Goal: Complete application form: Complete application form

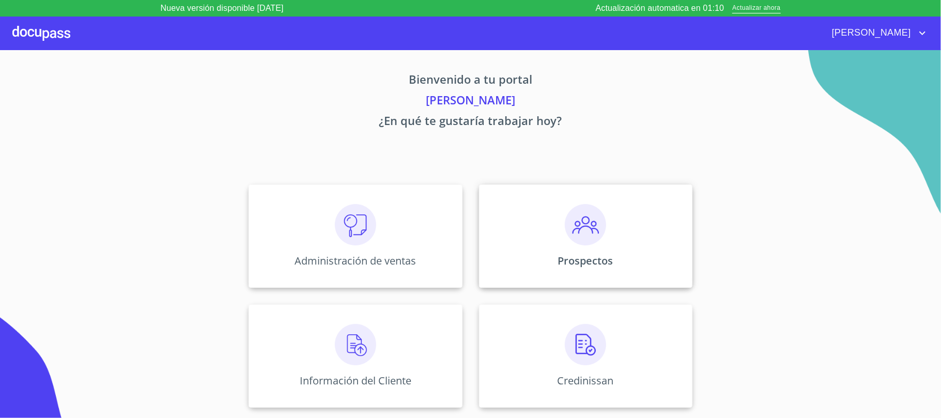
click at [613, 247] on div "Prospectos" at bounding box center [585, 236] width 213 height 103
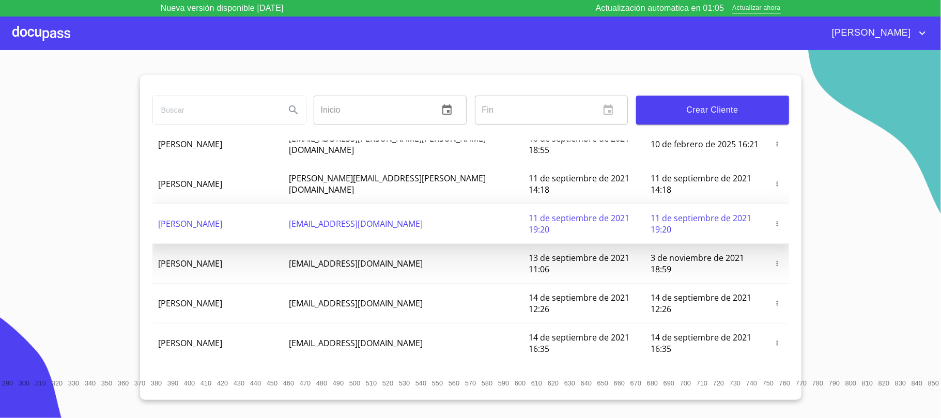
scroll to position [108, 0]
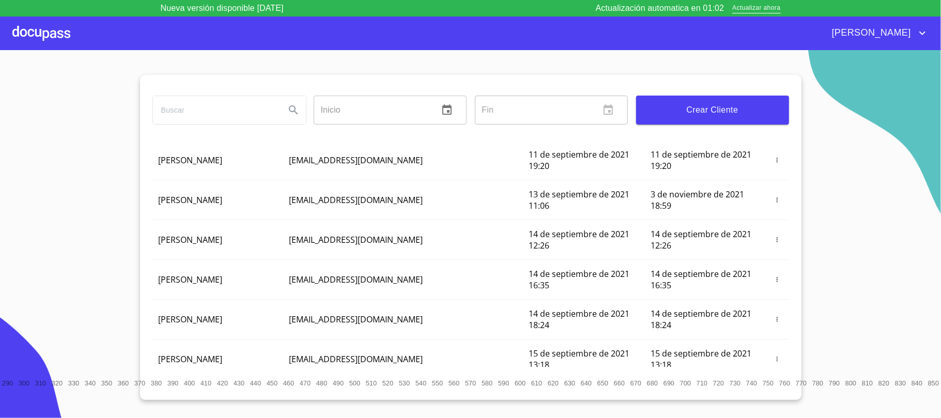
click at [267, 111] on input "search" at bounding box center [215, 110] width 124 height 28
type input "c"
type input "[PERSON_NAME] [PERSON_NAME]"
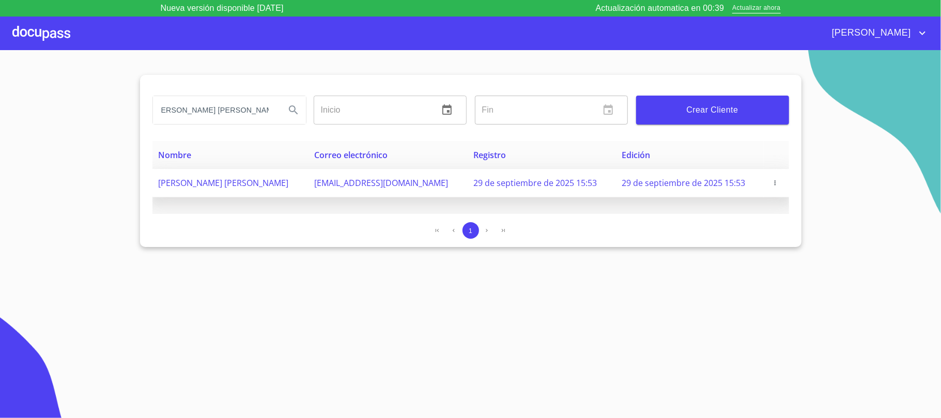
scroll to position [0, 0]
click at [555, 185] on span "29 de septiembre de 2025 15:53" at bounding box center [535, 182] width 124 height 11
click at [289, 179] on span "[PERSON_NAME] [PERSON_NAME]" at bounding box center [224, 182] width 130 height 11
click at [308, 185] on td "[PERSON_NAME] [PERSON_NAME]" at bounding box center [230, 183] width 156 height 28
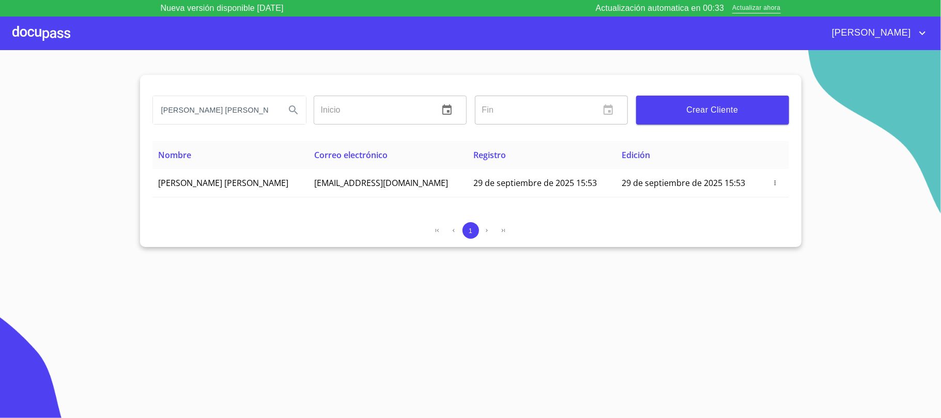
click at [664, 160] on th "Edición" at bounding box center [690, 155] width 148 height 28
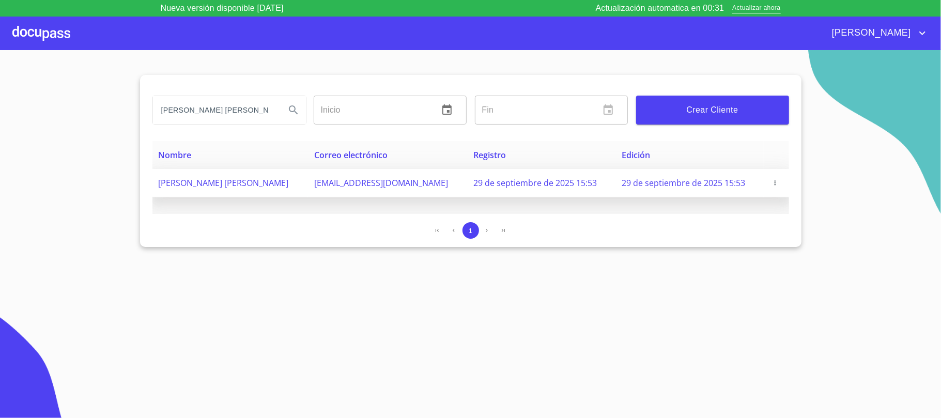
click at [774, 185] on icon "button" at bounding box center [775, 182] width 7 height 7
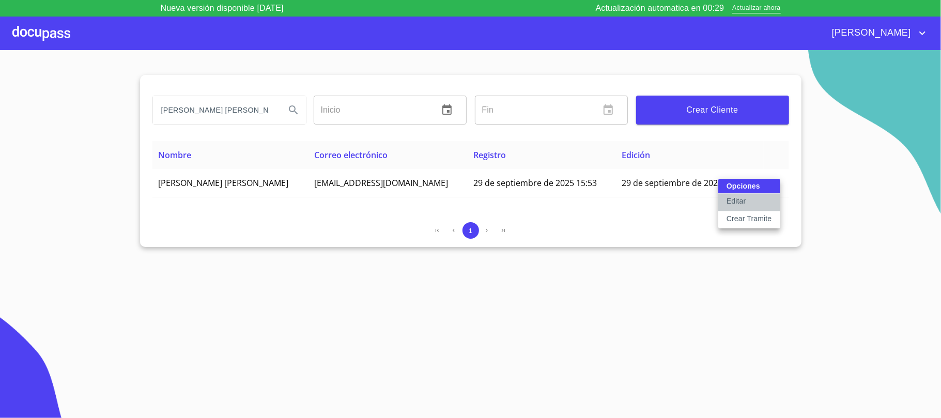
click at [764, 205] on button "Editar" at bounding box center [749, 203] width 62 height 18
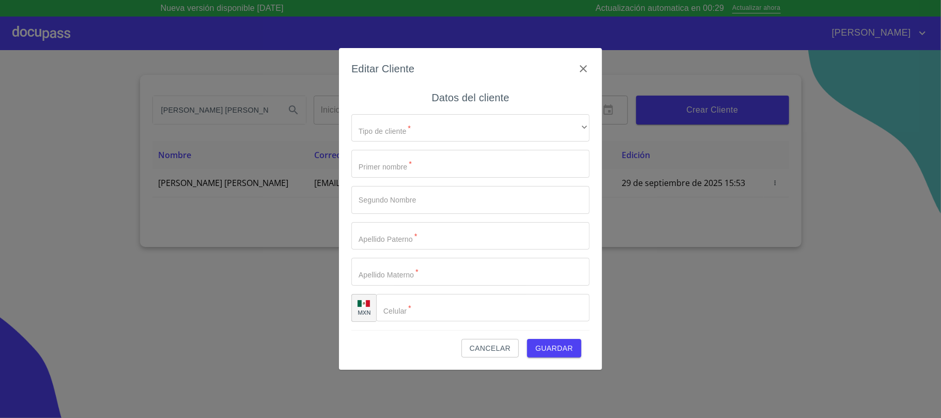
type input "[PERSON_NAME]"
type input "[PHONE_NUMBER]"
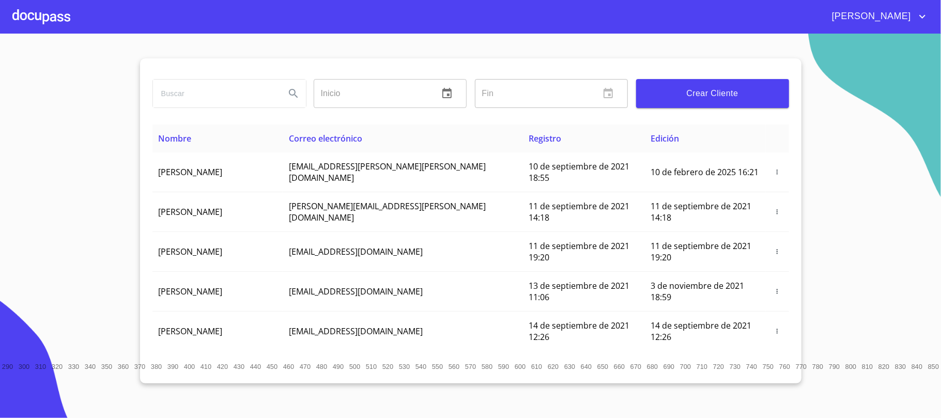
click at [248, 99] on input "search" at bounding box center [215, 94] width 124 height 28
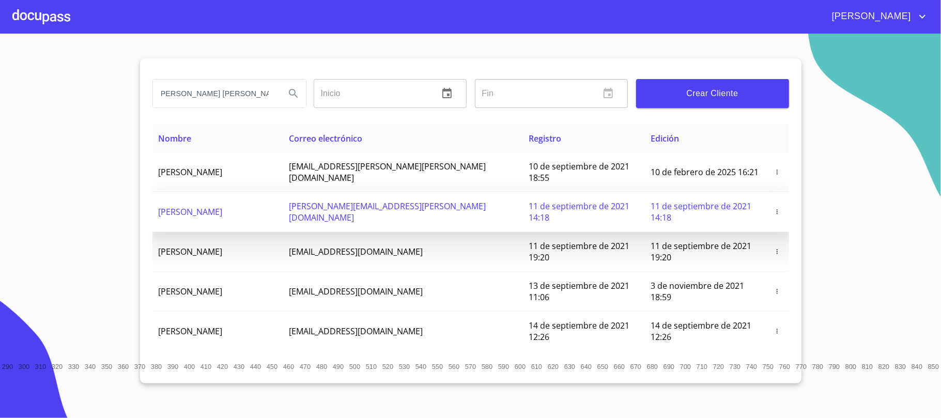
scroll to position [0, 7]
type input "[PERSON_NAME] [PERSON_NAME]"
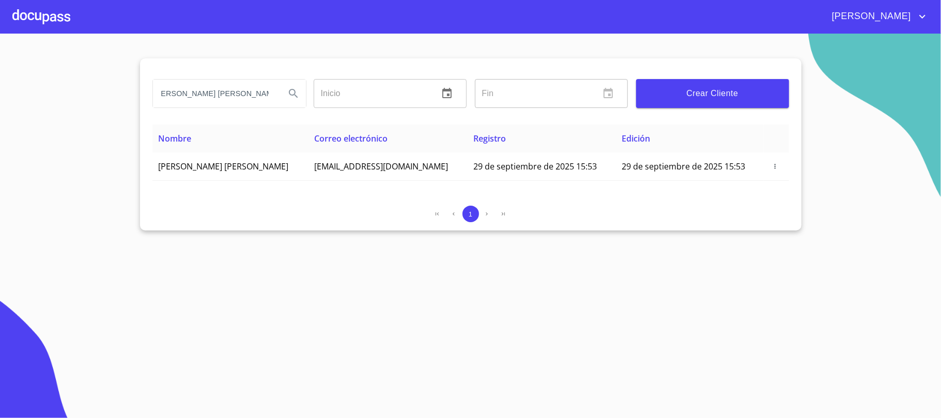
click at [635, 141] on span "Edición" at bounding box center [636, 138] width 28 height 11
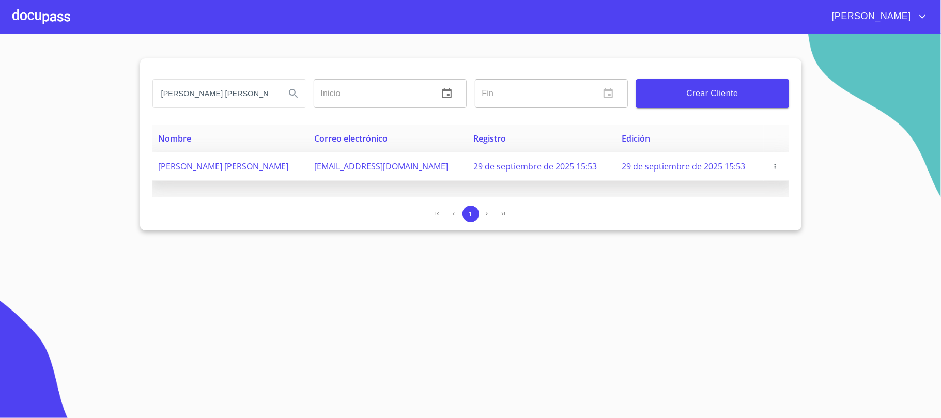
click at [655, 164] on span "29 de septiembre de 2025 15:53" at bounding box center [684, 166] width 124 height 11
click at [656, 164] on span "29 de septiembre de 2025 15:53" at bounding box center [684, 166] width 124 height 11
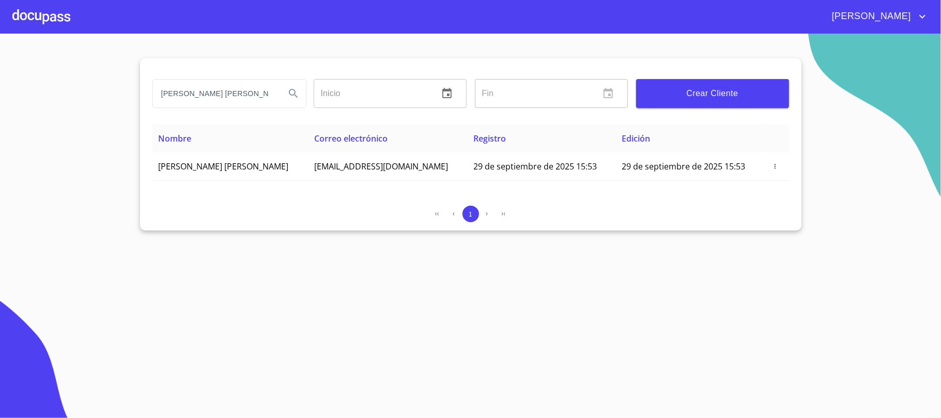
click at [697, 131] on th "Edición" at bounding box center [690, 139] width 148 height 28
click at [639, 139] on span "Edición" at bounding box center [636, 138] width 28 height 11
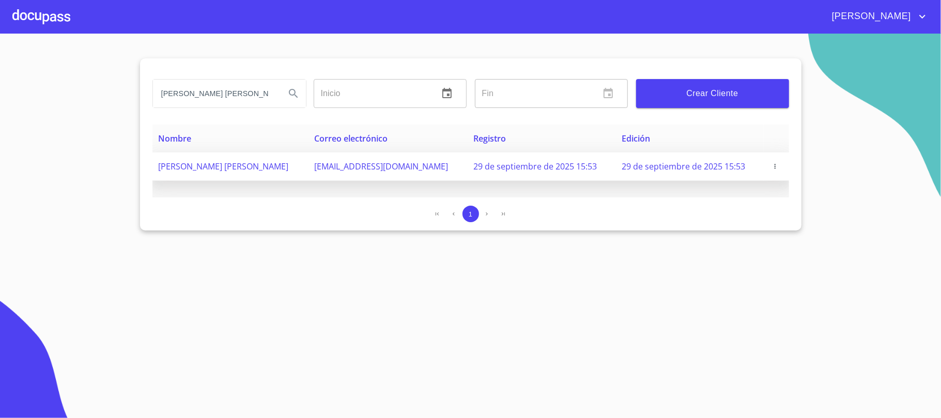
click at [267, 166] on span "[PERSON_NAME] [PERSON_NAME]" at bounding box center [224, 166] width 130 height 11
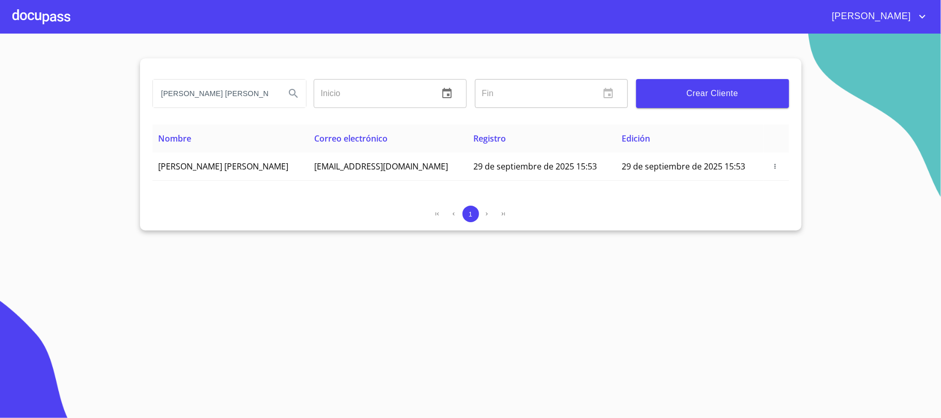
click at [308, 141] on th "Nombre" at bounding box center [230, 139] width 156 height 28
click at [626, 139] on span "Edición" at bounding box center [636, 138] width 28 height 11
click at [638, 141] on span "Edición" at bounding box center [636, 138] width 28 height 11
click at [641, 141] on span "Edición" at bounding box center [636, 138] width 28 height 11
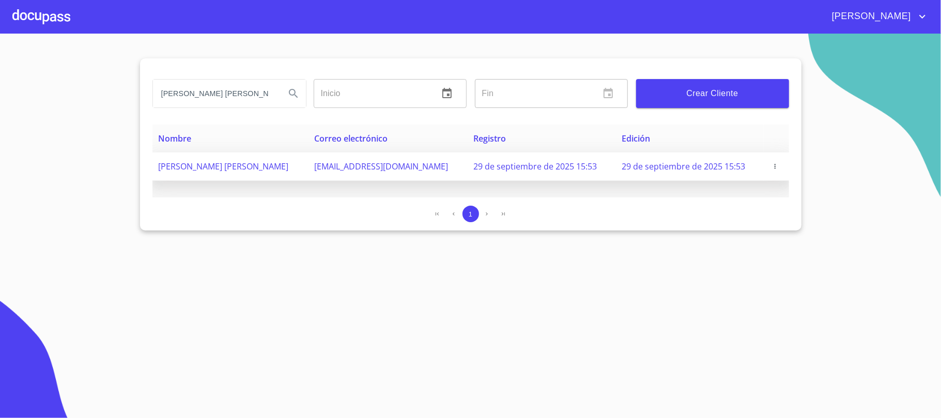
click at [776, 168] on icon "button" at bounding box center [775, 166] width 7 height 7
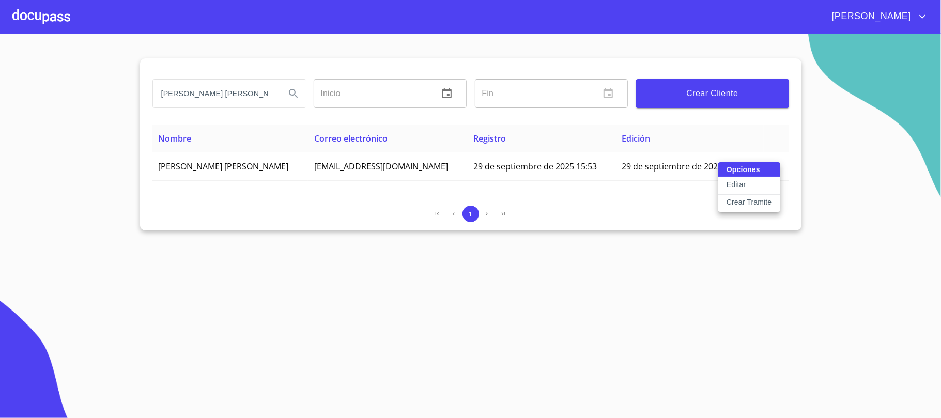
click at [761, 180] on button "Editar" at bounding box center [749, 186] width 62 height 18
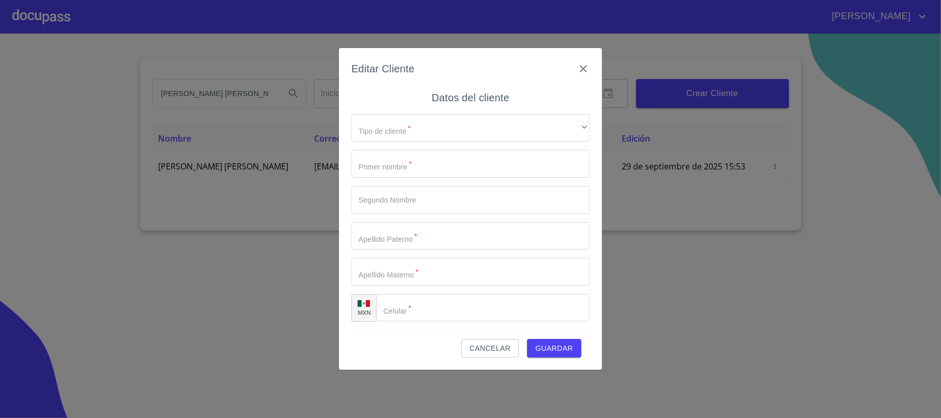
type input "[PERSON_NAME]"
type input "[PHONE_NUMBER]"
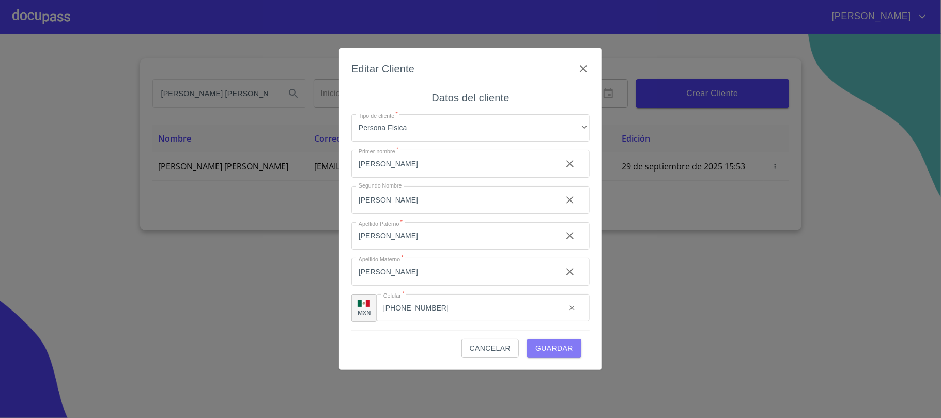
click at [567, 346] on span "Guardar" at bounding box center [554, 348] width 38 height 13
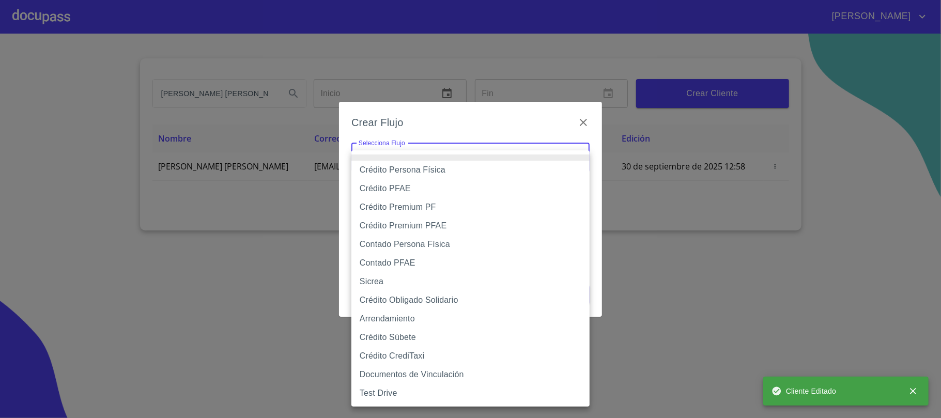
click at [581, 158] on body "Gilberto CARLOS VELAZQUEZ VAZQUEZ Inicio ​ Fin ​ Crear Cliente Nombre Correo el…" at bounding box center [470, 209] width 941 height 418
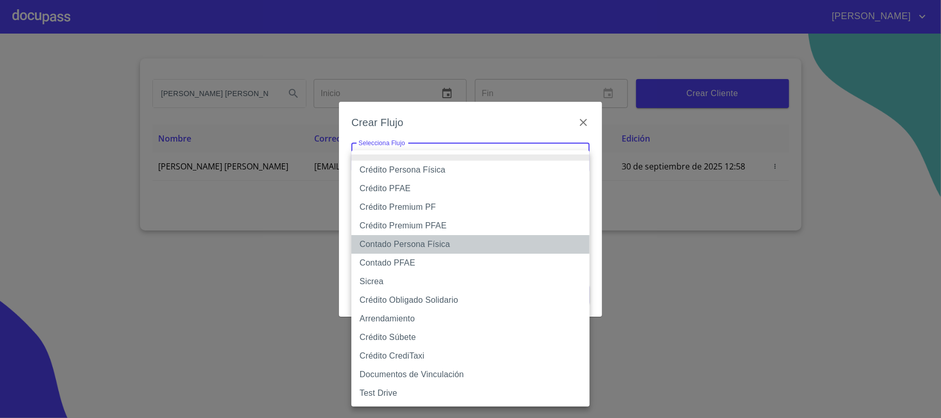
click at [451, 240] on li "Contado Persona Física" at bounding box center [470, 244] width 238 height 19
type input "60bf975b0d9865ccc2471536"
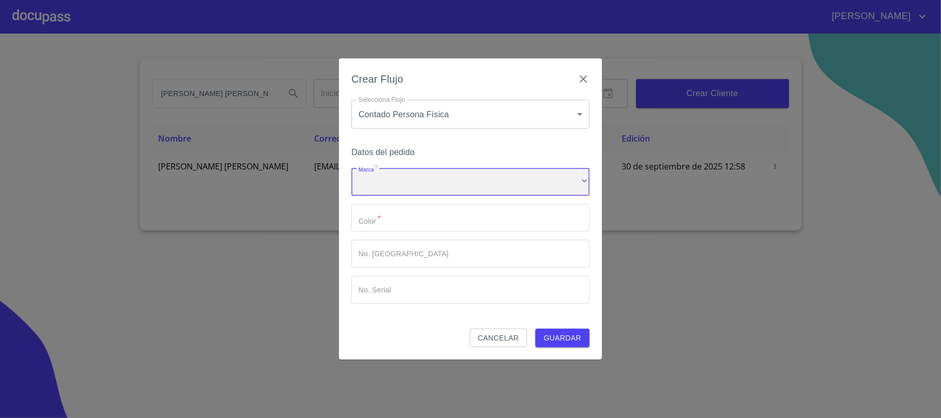
click at [586, 178] on div "​" at bounding box center [470, 182] width 238 height 28
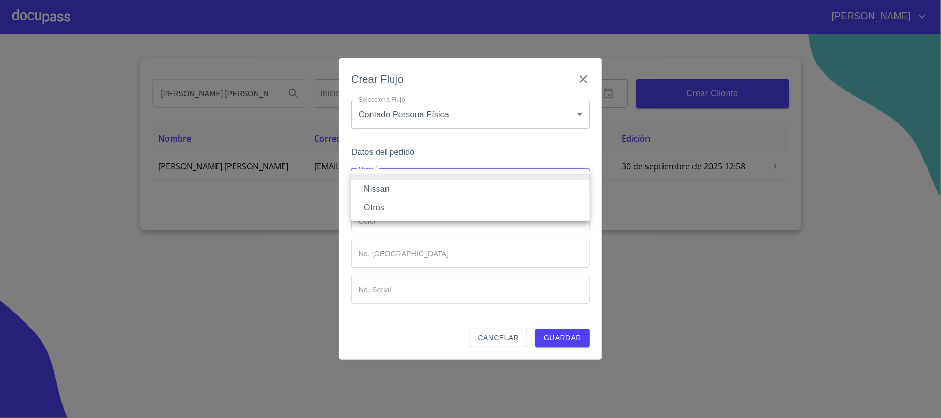
click at [534, 185] on li "Nissan" at bounding box center [470, 189] width 238 height 19
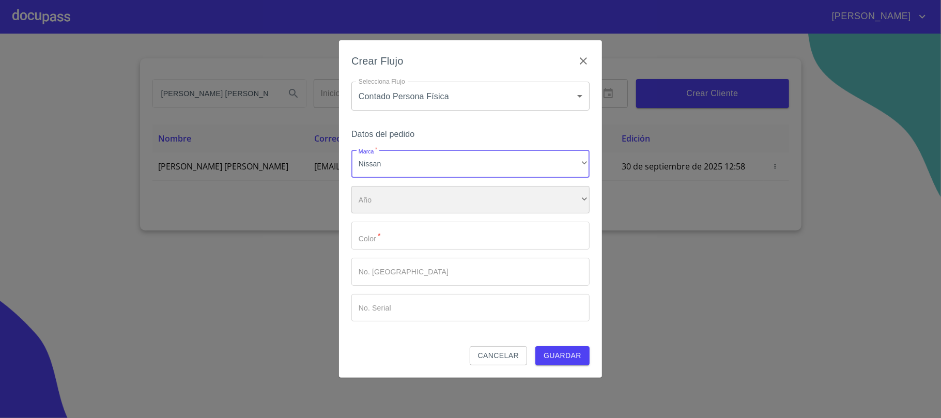
click at [580, 198] on div "​" at bounding box center [470, 200] width 238 height 28
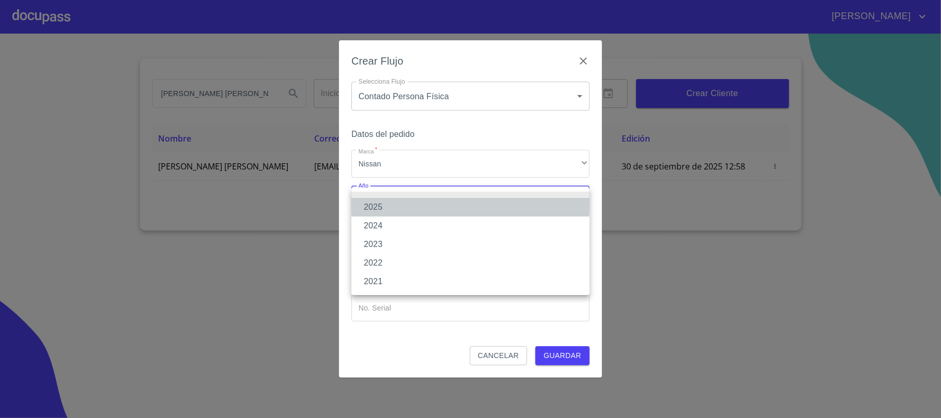
click at [393, 207] on li "2025" at bounding box center [470, 207] width 238 height 19
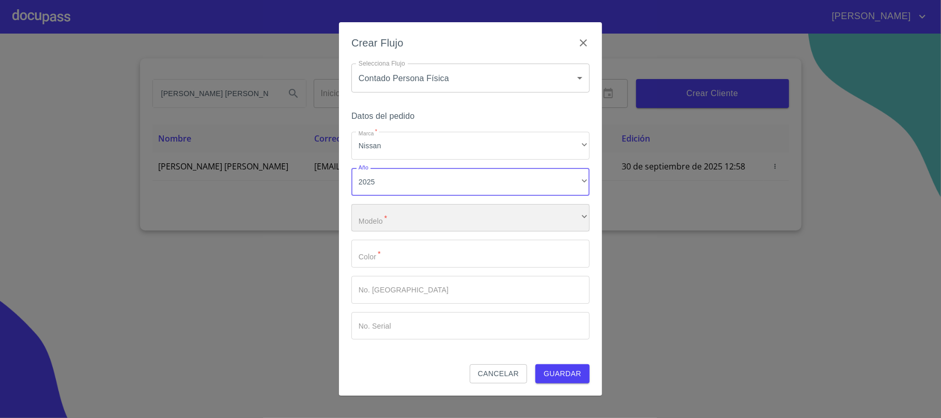
click at [583, 218] on div "​" at bounding box center [470, 218] width 238 height 28
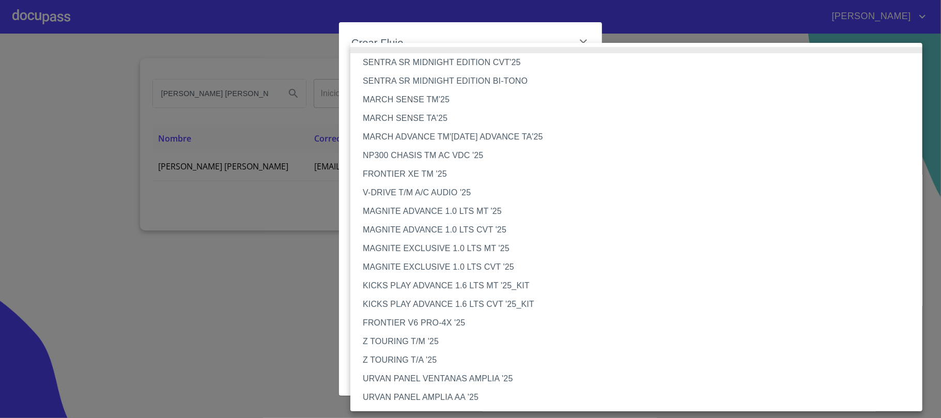
click at [472, 134] on li "MARCH ADVANCE TM'25 MARCH ADVANCE TA'25" at bounding box center [641, 137] width 582 height 19
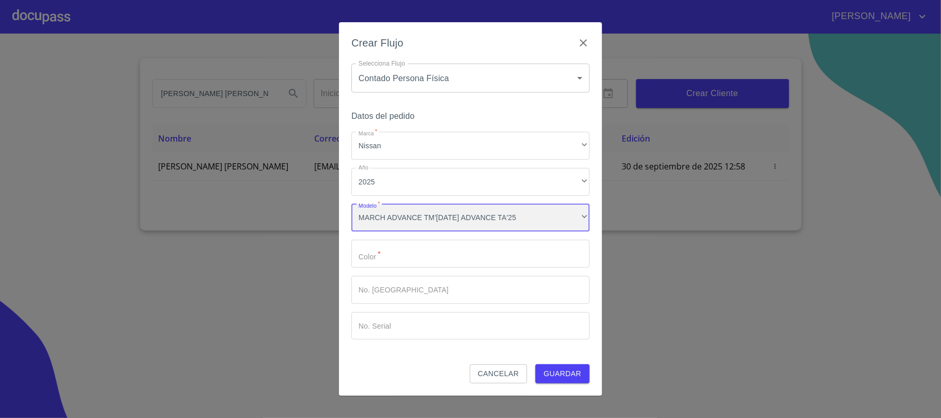
click at [585, 216] on div "MARCH ADVANCE TM'25 MARCH ADVANCE TA'25" at bounding box center [470, 218] width 238 height 28
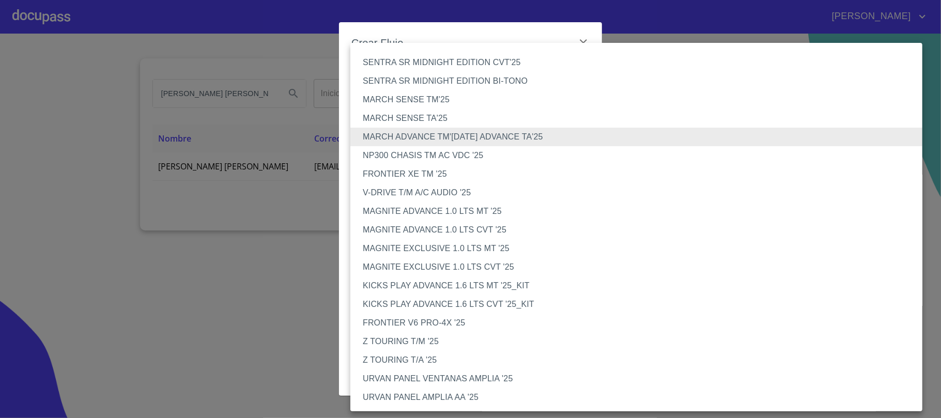
click at [168, 284] on div at bounding box center [470, 209] width 941 height 418
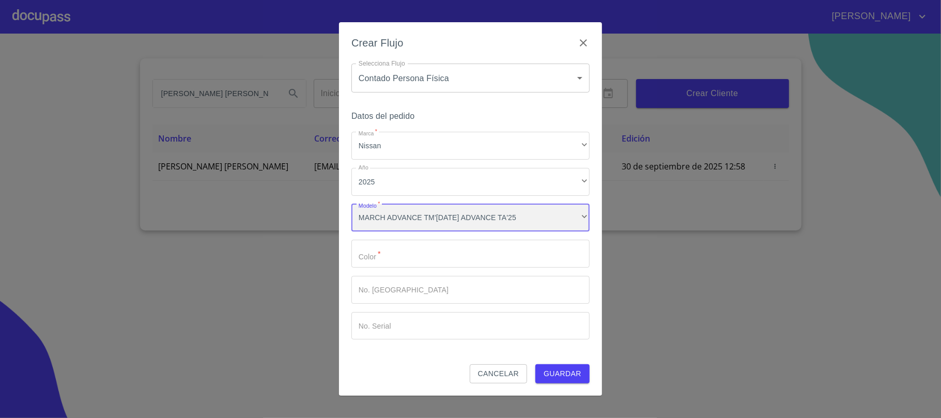
click at [566, 217] on div "MARCH ADVANCE TM'25 MARCH ADVANCE TA'25" at bounding box center [470, 218] width 238 height 28
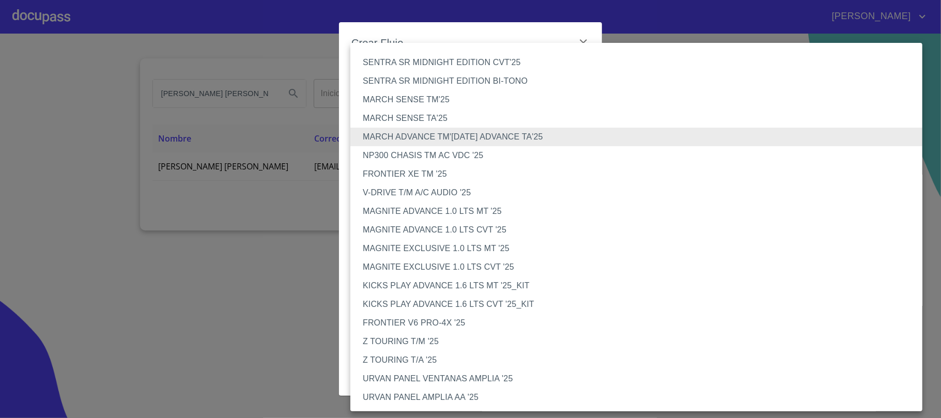
click at [423, 155] on li "NP300 CHASIS TM AC VDC '25" at bounding box center [641, 155] width 582 height 19
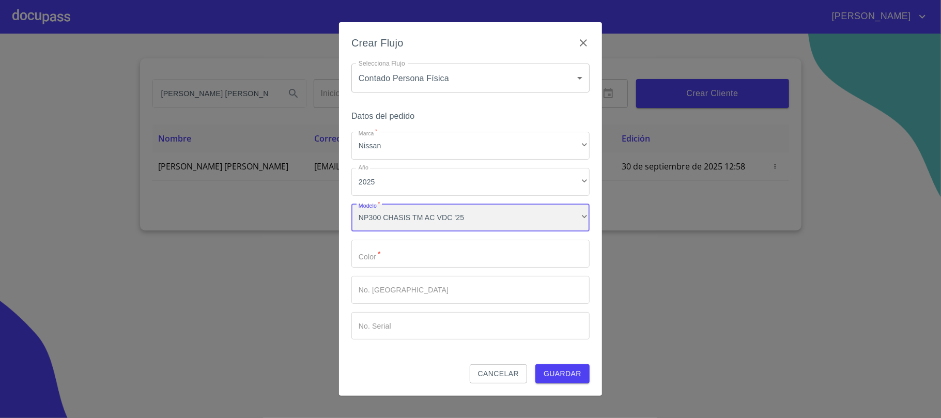
click at [409, 224] on div "NP300 CHASIS TM AC VDC '25" at bounding box center [470, 218] width 238 height 28
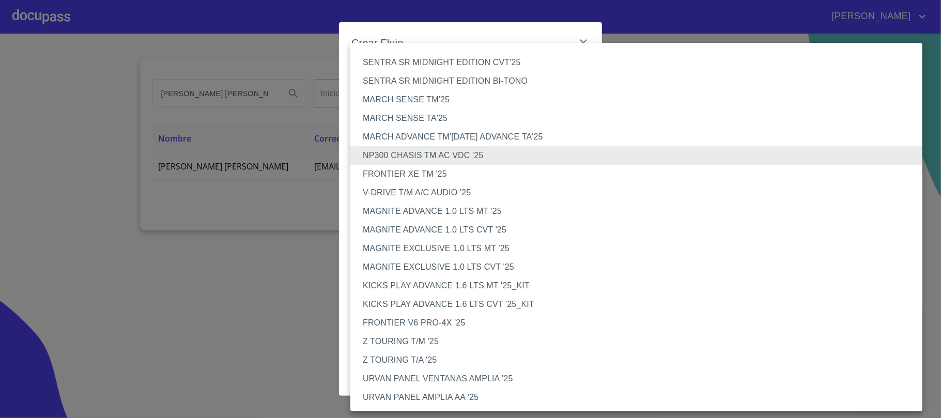
click at [403, 155] on li "NP300 CHASIS TM AC VDC '25" at bounding box center [641, 155] width 582 height 19
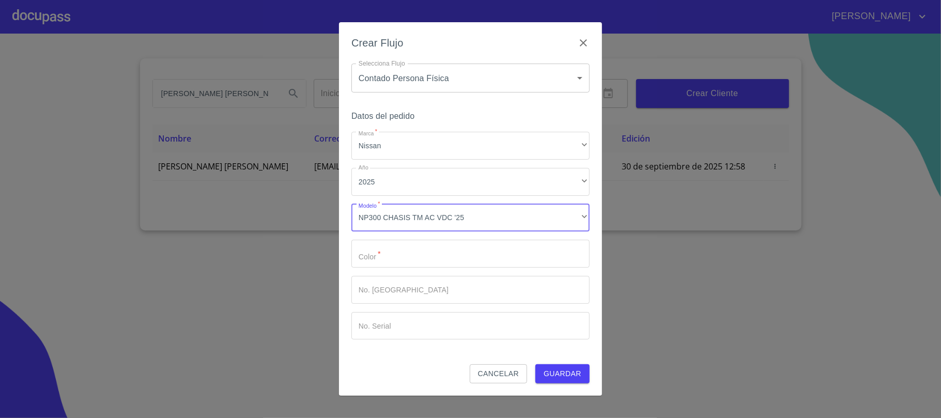
click at [420, 253] on input "Marca   *" at bounding box center [470, 254] width 238 height 28
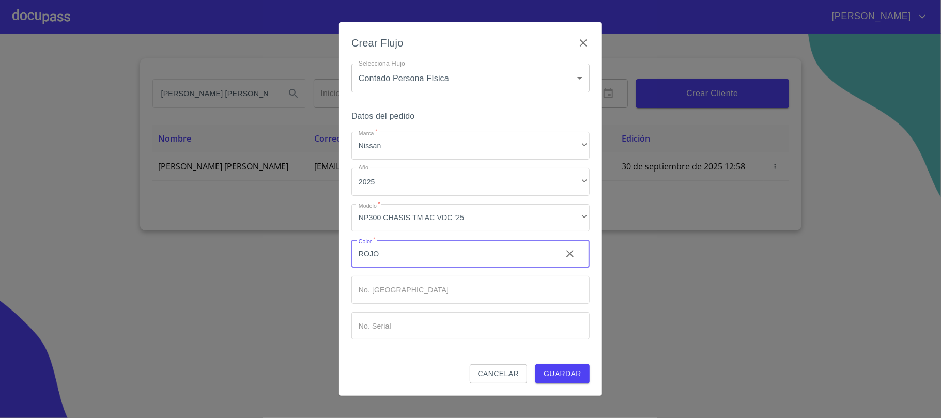
type input "ROJO"
click at [570, 373] on span "Guardar" at bounding box center [563, 373] width 38 height 13
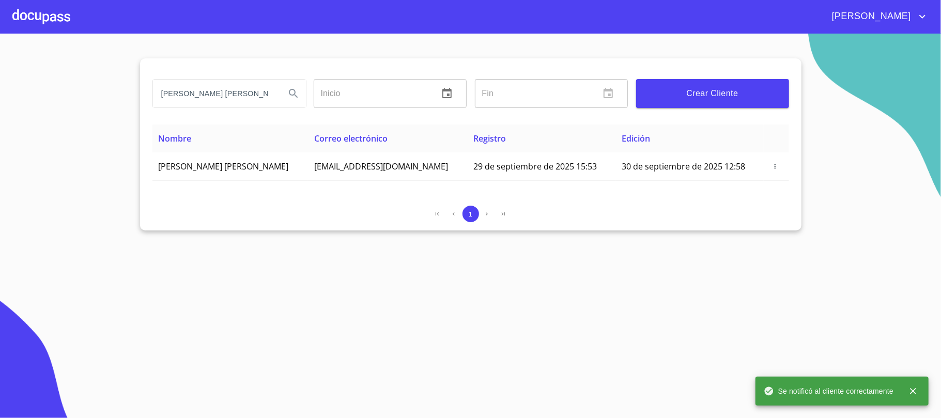
click at [53, 13] on div at bounding box center [41, 16] width 58 height 33
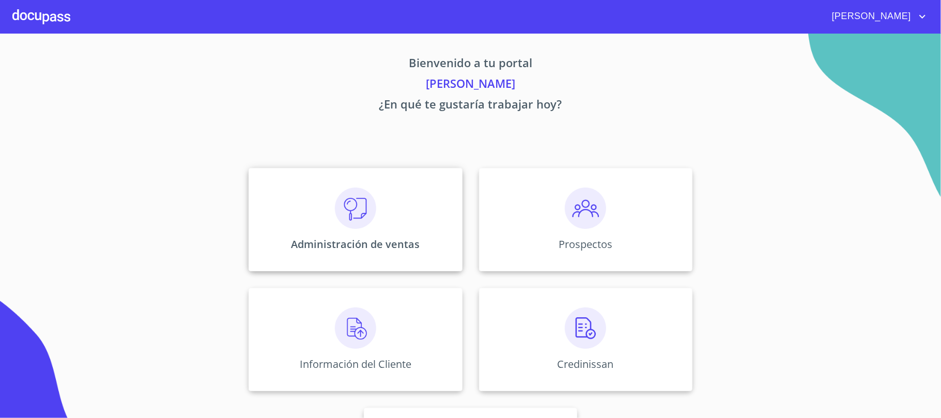
click at [352, 213] on img at bounding box center [355, 208] width 41 height 41
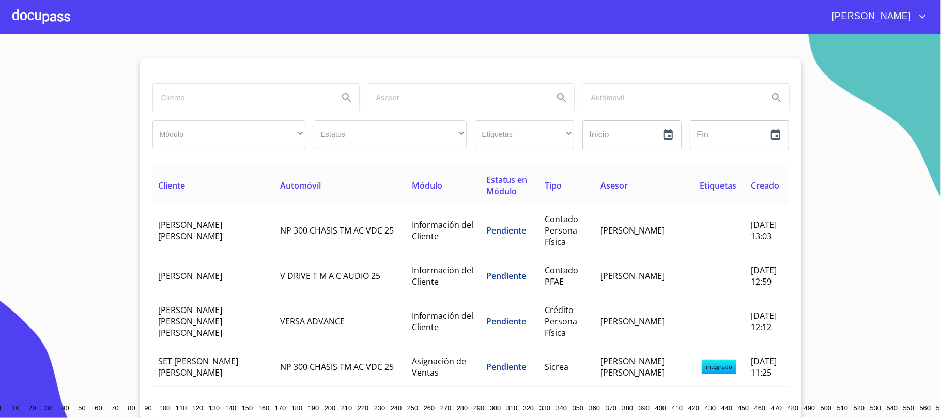
click at [24, 15] on div at bounding box center [41, 16] width 58 height 33
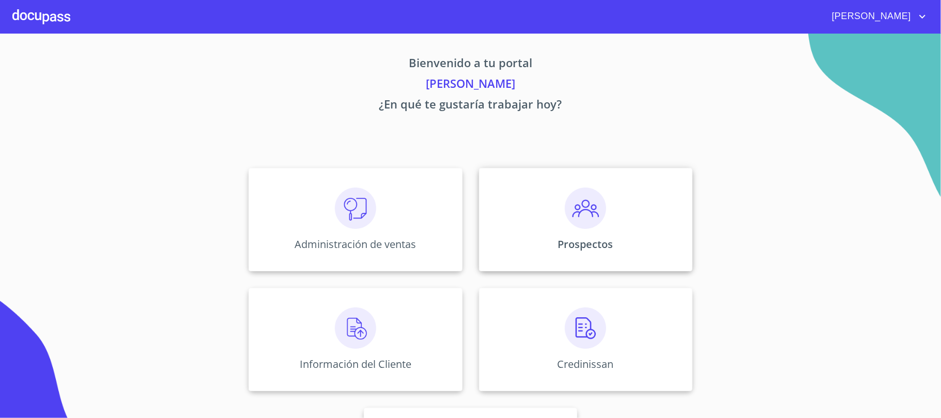
click at [529, 217] on div "Prospectos" at bounding box center [585, 219] width 213 height 103
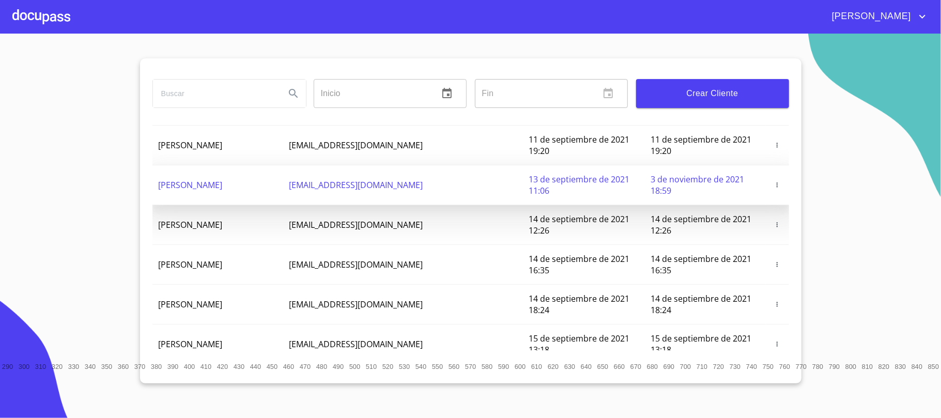
scroll to position [108, 0]
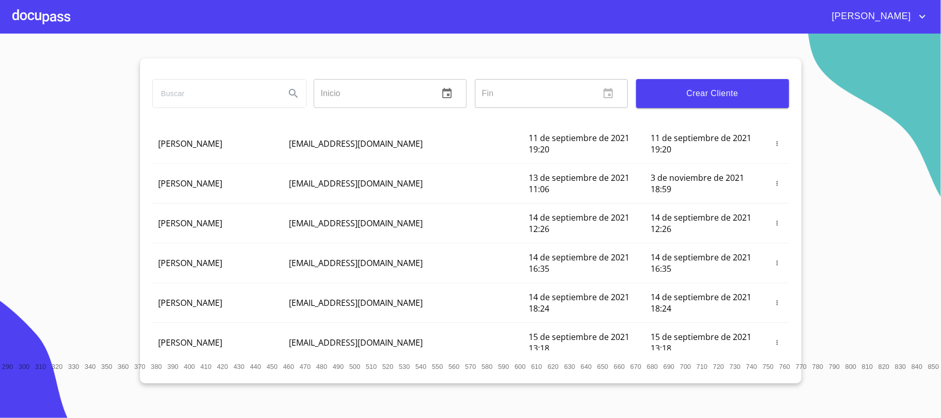
click at [266, 93] on input "search" at bounding box center [215, 94] width 124 height 28
type input "[PERSON_NAME] [PERSON_NAME]"
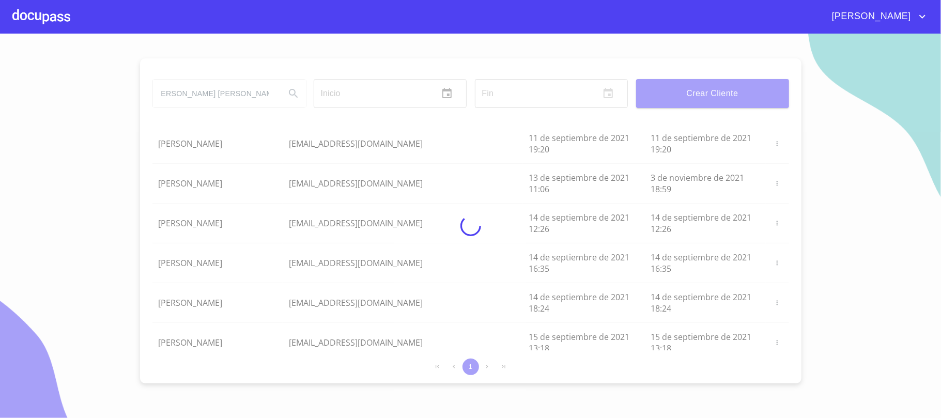
scroll to position [0, 0]
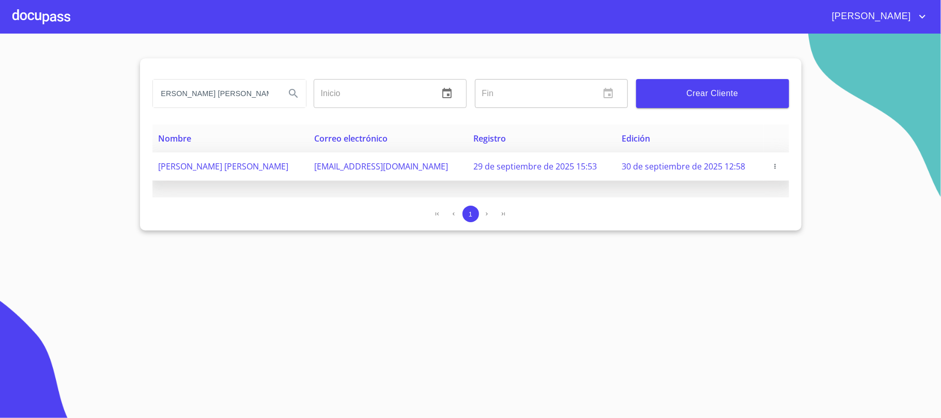
click at [773, 164] on icon "button" at bounding box center [775, 166] width 7 height 7
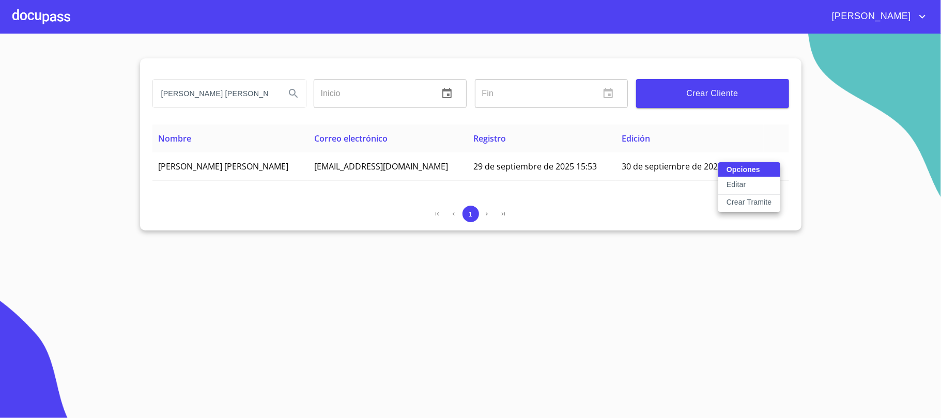
click at [766, 180] on button "Editar" at bounding box center [749, 186] width 62 height 18
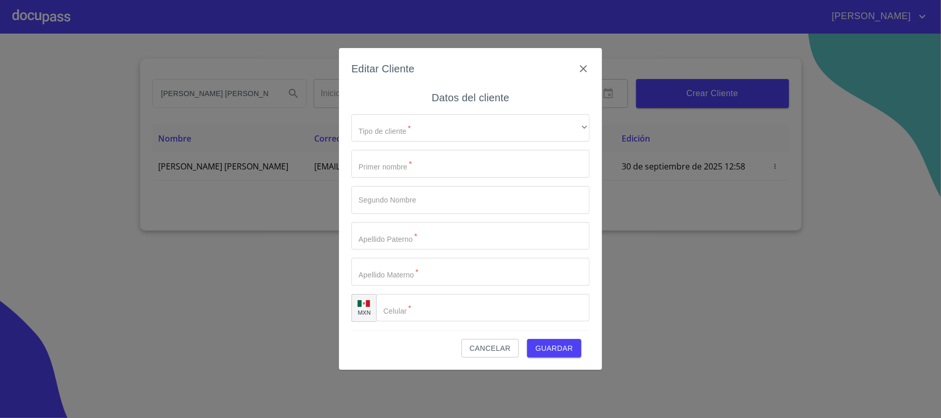
type input "[PERSON_NAME]"
type input "[PHONE_NUMBER]"
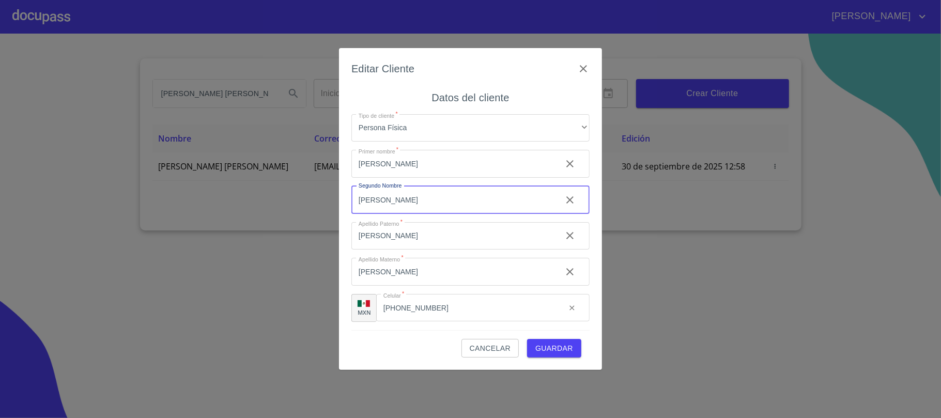
click at [420, 199] on input "[PERSON_NAME]" at bounding box center [452, 200] width 202 height 28
type input "V"
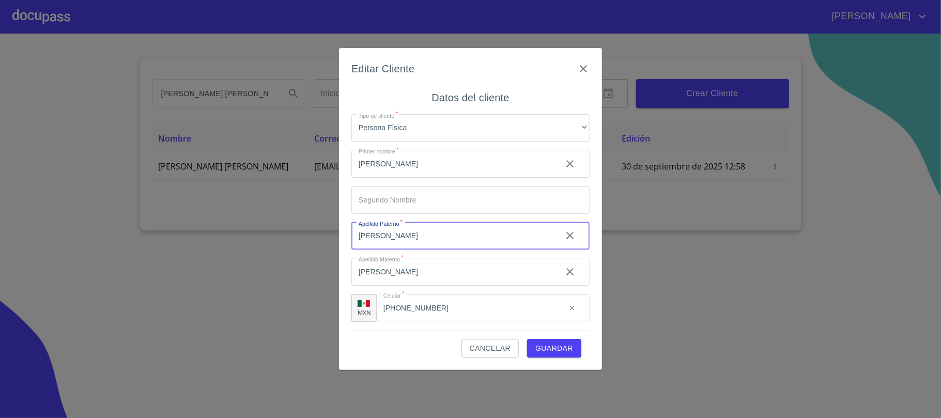
click at [411, 236] on input "[PERSON_NAME]" at bounding box center [452, 236] width 202 height 28
type input "V"
type input "[PERSON_NAME]"
click at [566, 347] on span "Guardar" at bounding box center [554, 348] width 38 height 13
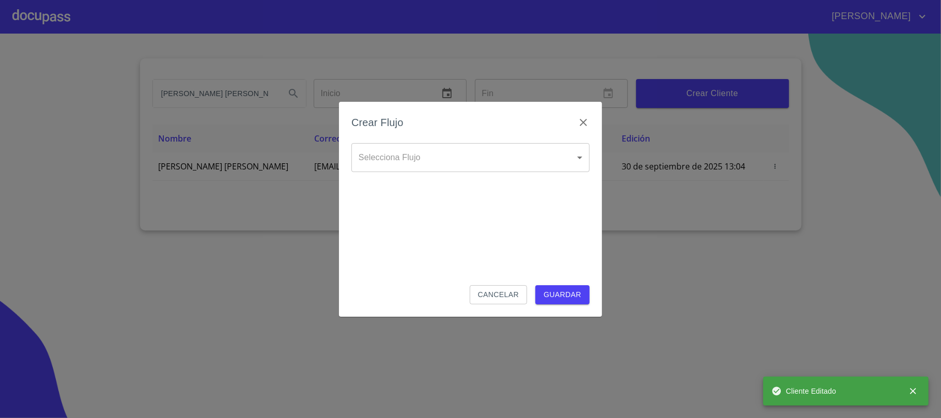
click at [582, 156] on body "Gilberto CARLOS VELAZQUEZ VAZQUEZ Inicio ​ Fin ​ Crear Cliente Nombre Correo el…" at bounding box center [470, 209] width 941 height 418
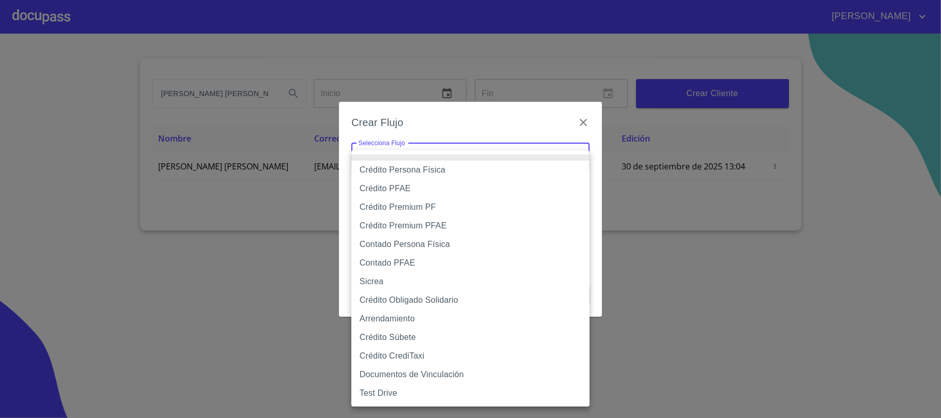
click at [396, 245] on li "Contado Persona Física" at bounding box center [470, 244] width 238 height 19
type input "60bf975b0d9865ccc2471536"
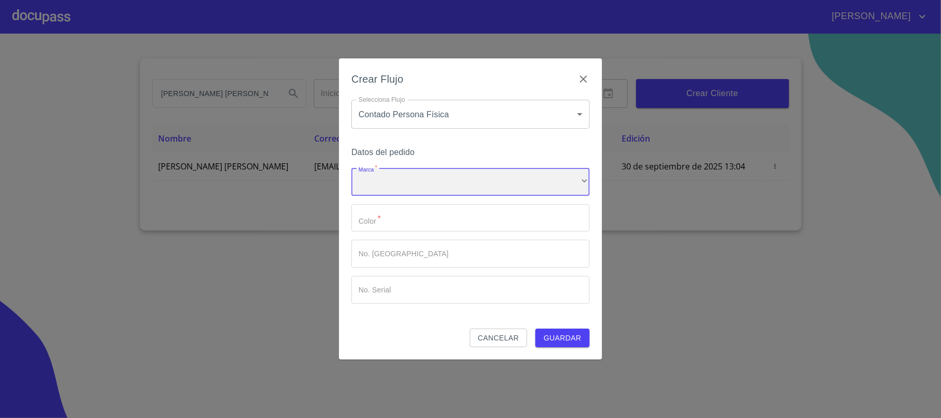
click at [580, 181] on div "​" at bounding box center [470, 182] width 238 height 28
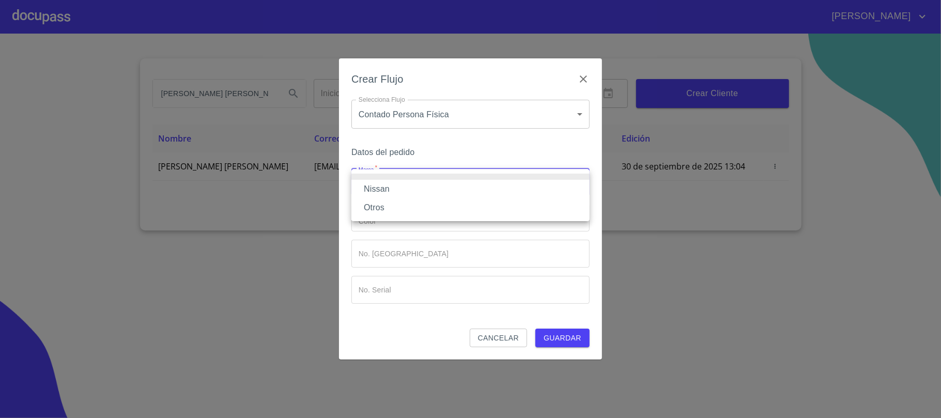
click at [438, 186] on li "Nissan" at bounding box center [470, 189] width 238 height 19
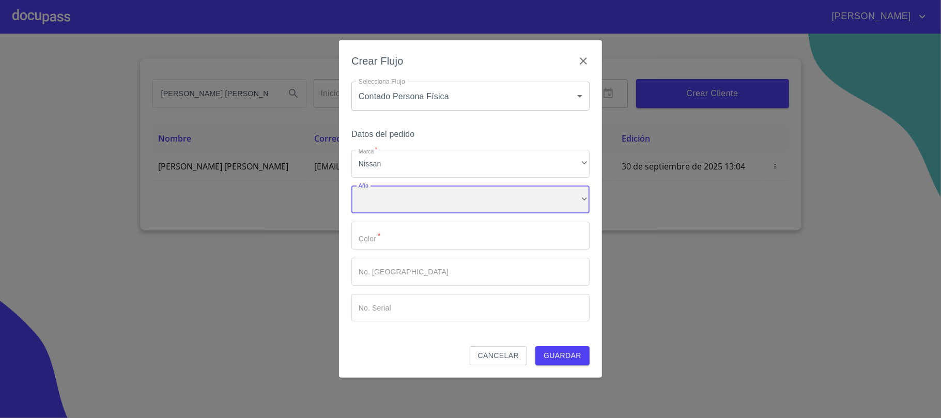
click at [582, 197] on div "​" at bounding box center [470, 200] width 238 height 28
click at [413, 205] on li "2025" at bounding box center [470, 207] width 238 height 19
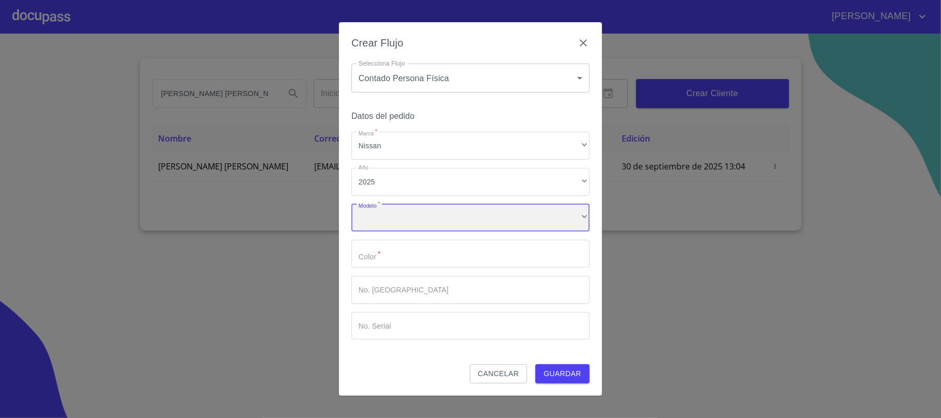
click at [585, 216] on div "​" at bounding box center [470, 218] width 238 height 28
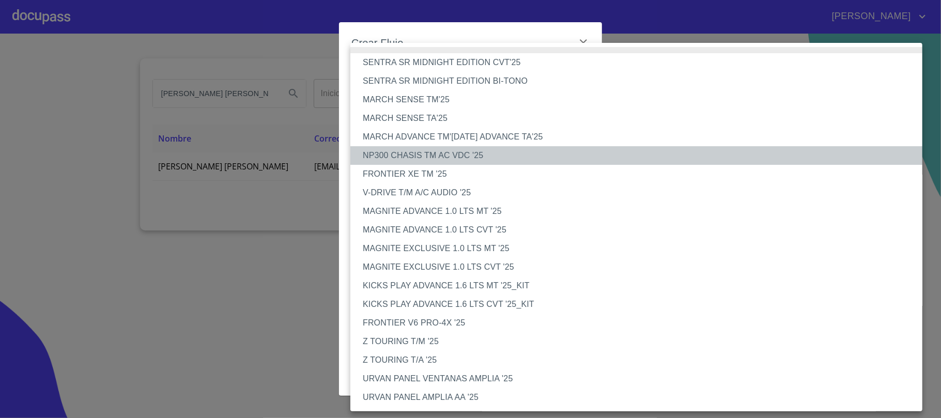
click at [416, 152] on li "NP300 CHASIS TM AC VDC '25" at bounding box center [641, 155] width 582 height 19
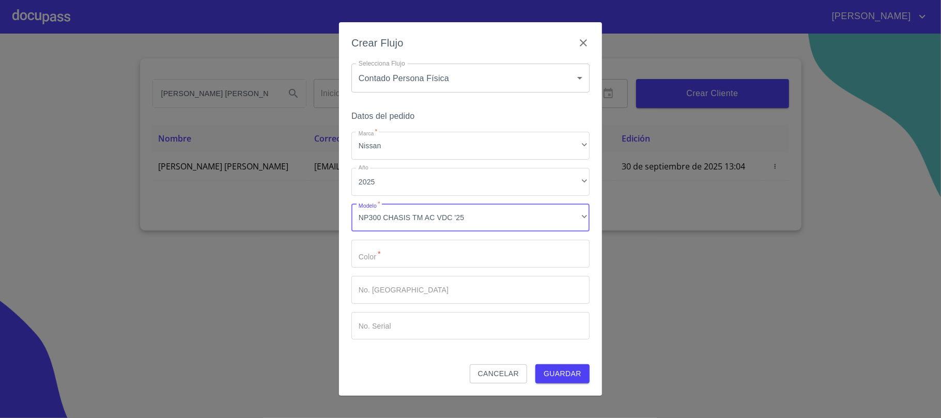
click at [571, 253] on input "Marca   *" at bounding box center [470, 254] width 238 height 28
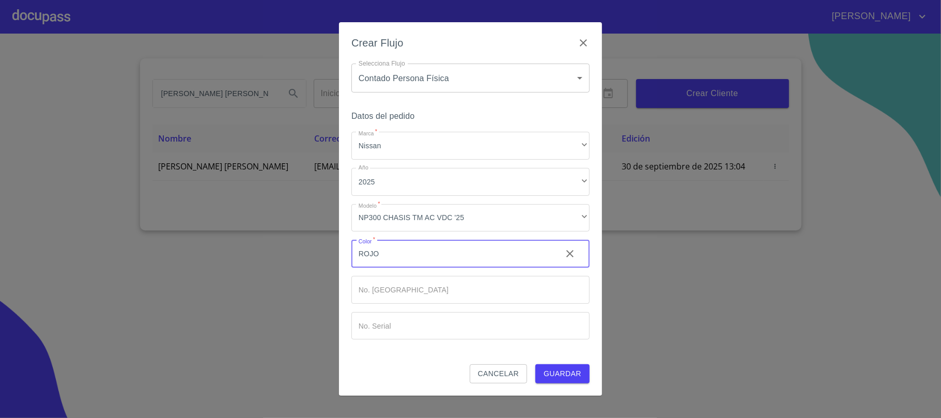
type input "ROJO"
click at [579, 372] on span "Guardar" at bounding box center [563, 373] width 38 height 13
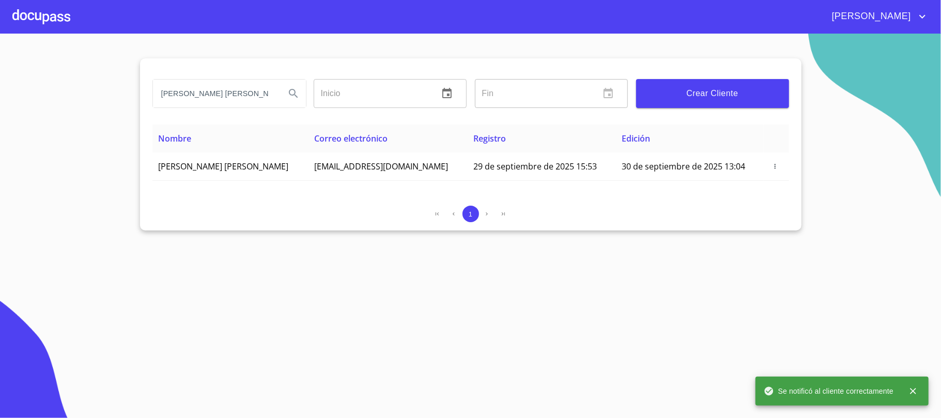
click at [24, 10] on div at bounding box center [41, 16] width 58 height 33
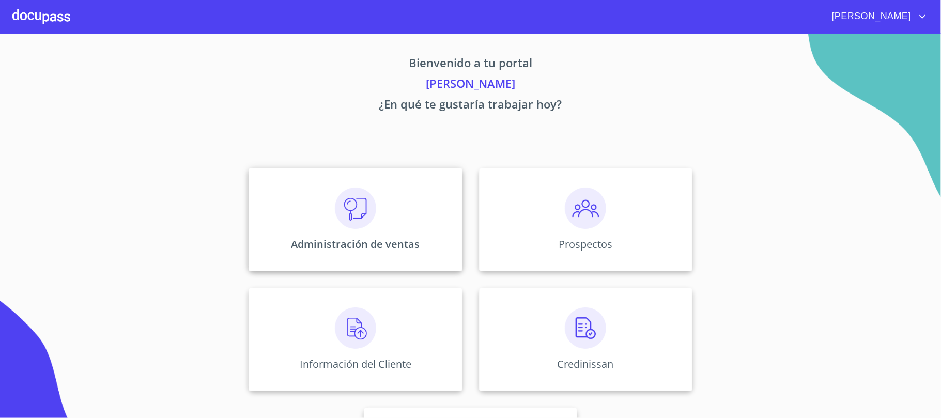
click at [319, 211] on div "Administración de ventas" at bounding box center [355, 219] width 213 height 103
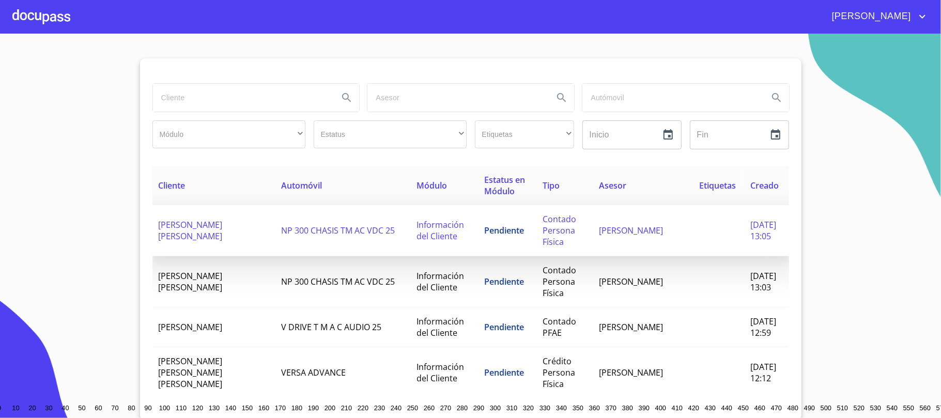
click at [218, 240] on td "[PERSON_NAME] [PERSON_NAME]" at bounding box center [213, 230] width 123 height 51
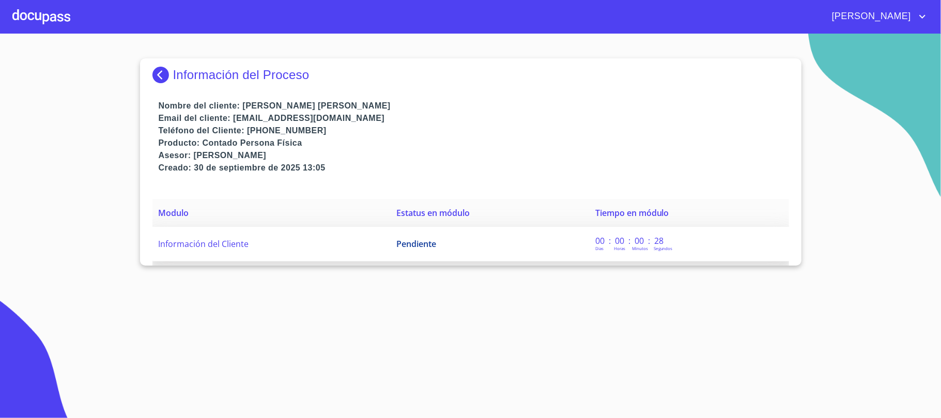
click at [422, 245] on span "Pendiente" at bounding box center [416, 243] width 40 height 11
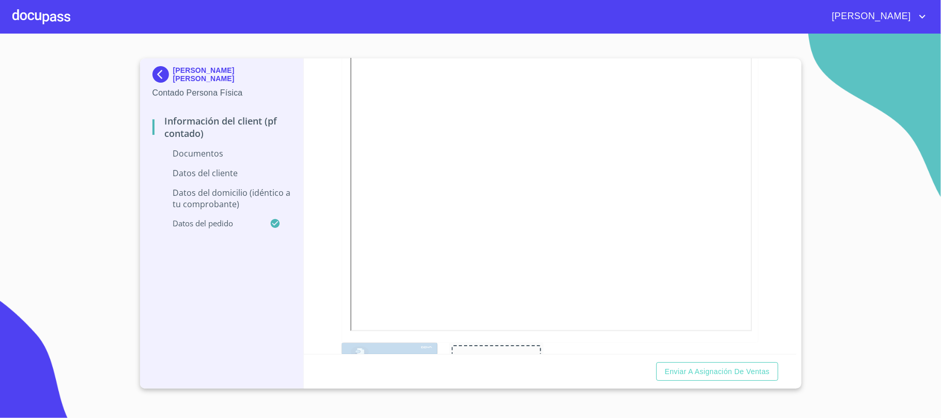
scroll to position [689, 0]
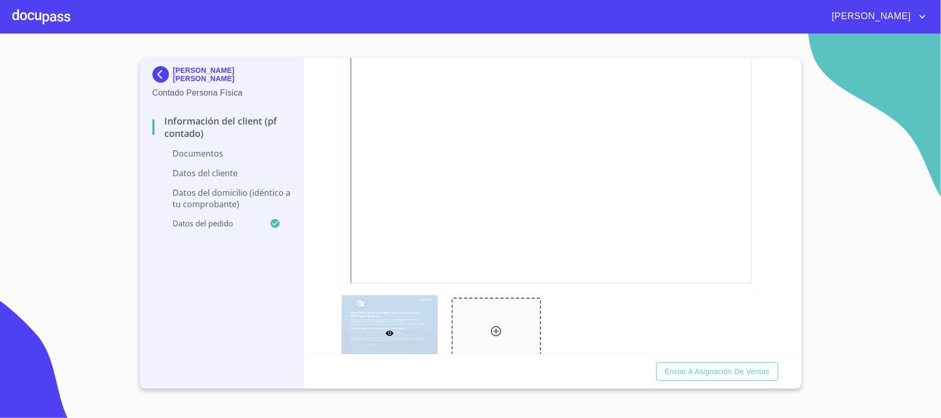
drag, startPoint x: 894, startPoint y: 259, endPoint x: 887, endPoint y: 256, distance: 7.9
click at [894, 259] on section "CARLOS VELAZQUEZ VAZQUEZ Contado Persona Física Información del Client (PF cont…" at bounding box center [470, 226] width 941 height 385
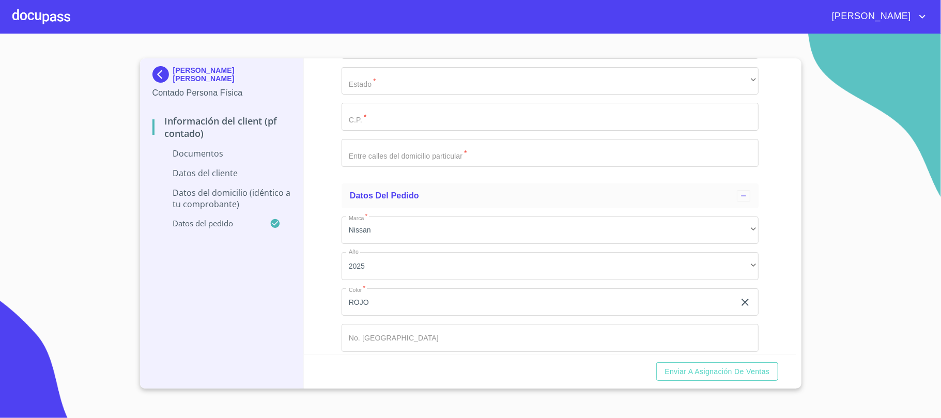
scroll to position [2429, 0]
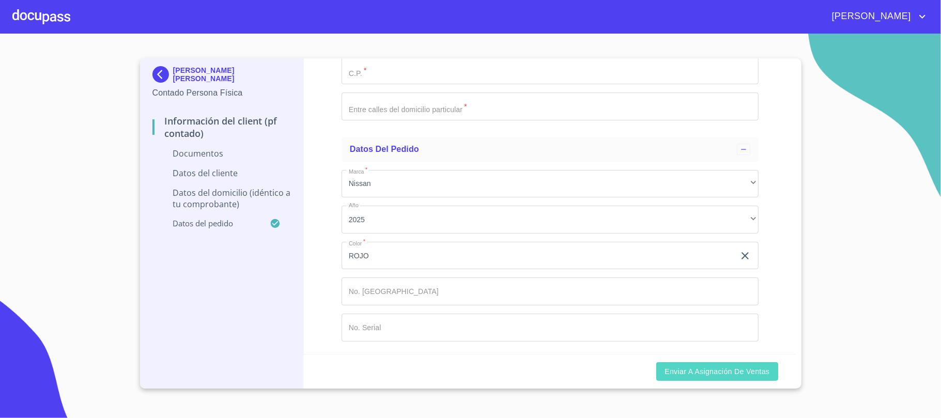
click at [723, 372] on span "Enviar a Asignación de Ventas" at bounding box center [717, 371] width 105 height 13
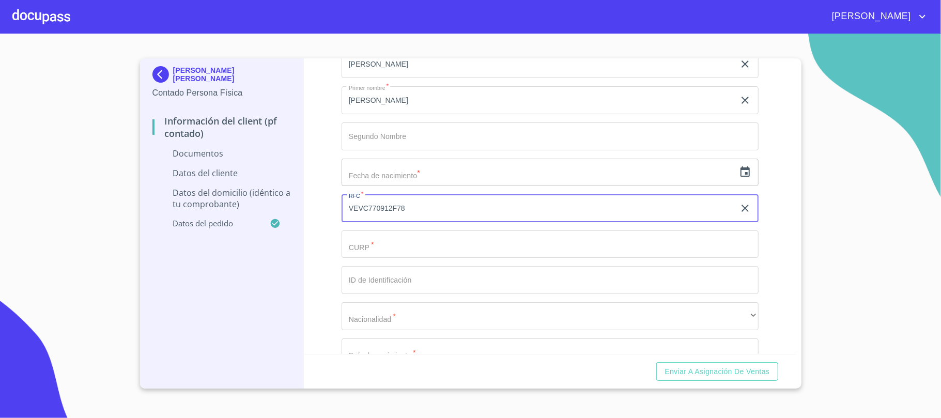
scroll to position [1744, 0]
type input "VEVC770912F78"
click at [398, 242] on input "Documento de identificación.   *" at bounding box center [550, 246] width 417 height 28
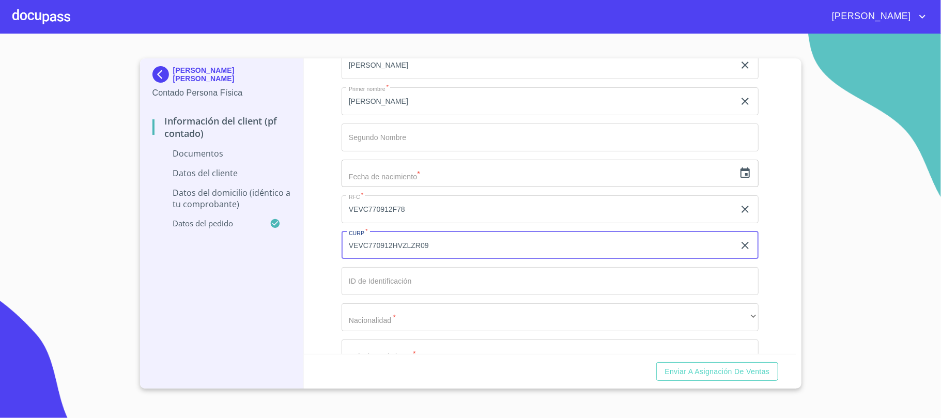
type input "VEVC770912HVZLZR09"
click at [741, 176] on icon "button" at bounding box center [745, 172] width 9 height 10
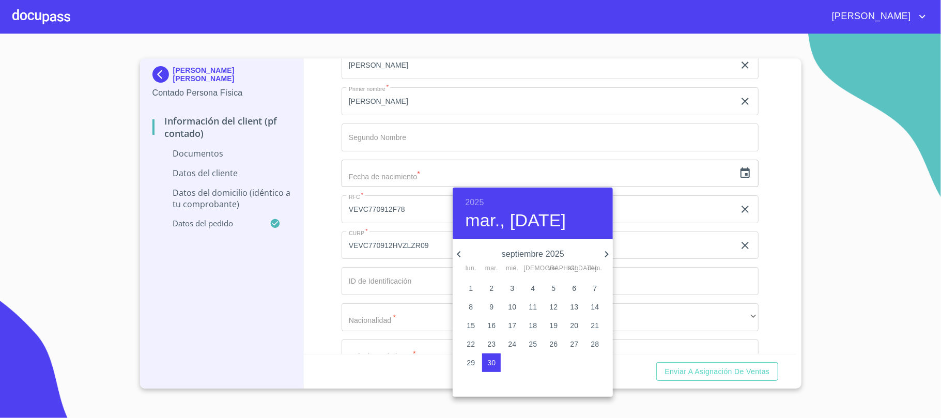
click at [476, 199] on h6 "2025" at bounding box center [474, 202] width 19 height 14
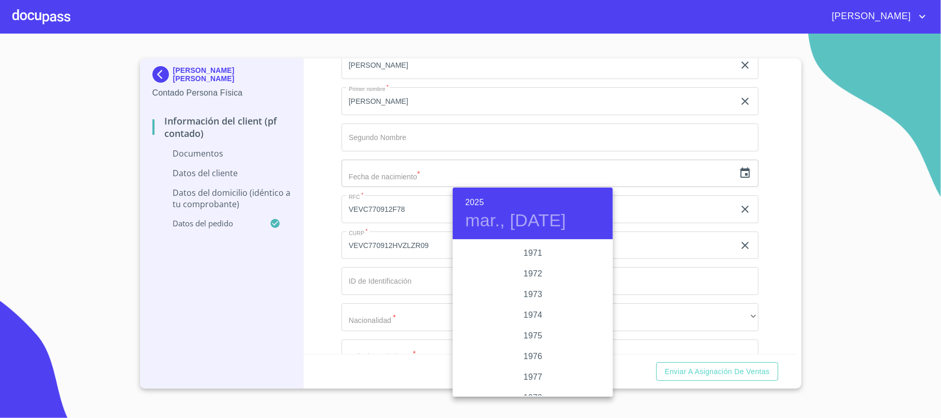
scroll to position [972, 0]
click at [528, 354] on div "1977" at bounding box center [533, 354] width 160 height 21
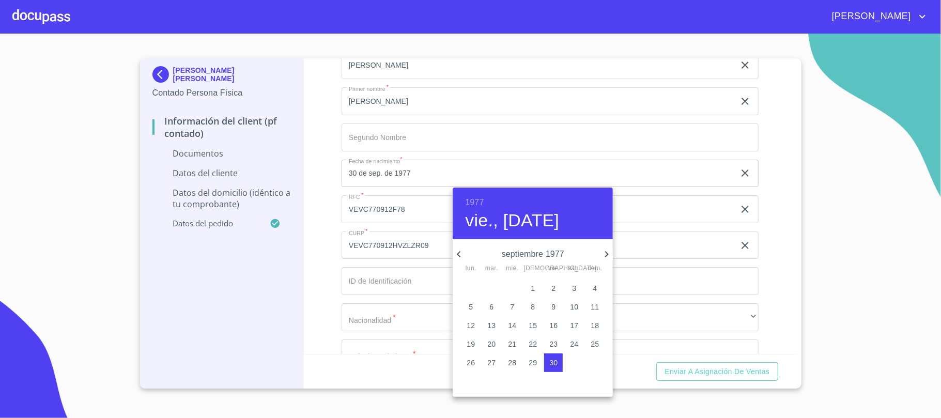
click at [470, 323] on p "12" at bounding box center [471, 325] width 8 height 10
type input "12 de sep. de 1977"
click at [774, 178] on div at bounding box center [470, 209] width 941 height 418
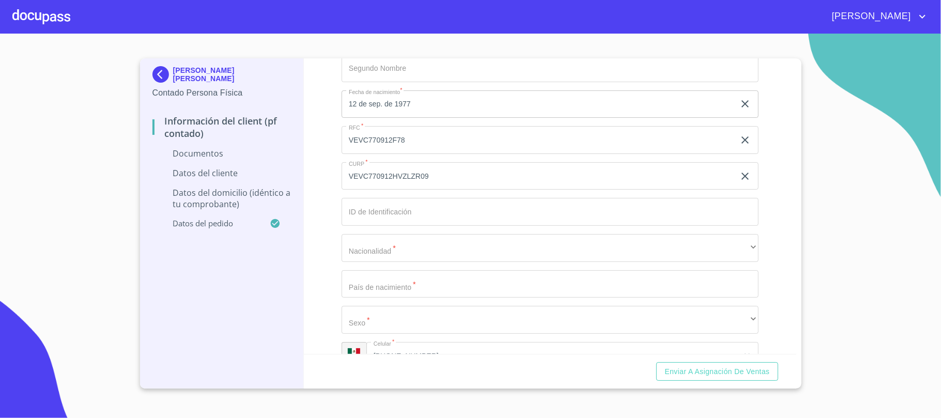
scroll to position [1882, 0]
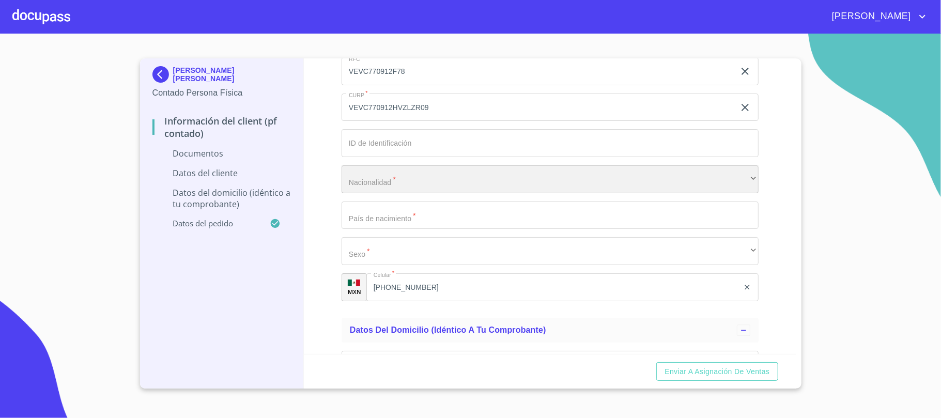
click at [440, 180] on div "​" at bounding box center [550, 179] width 417 height 28
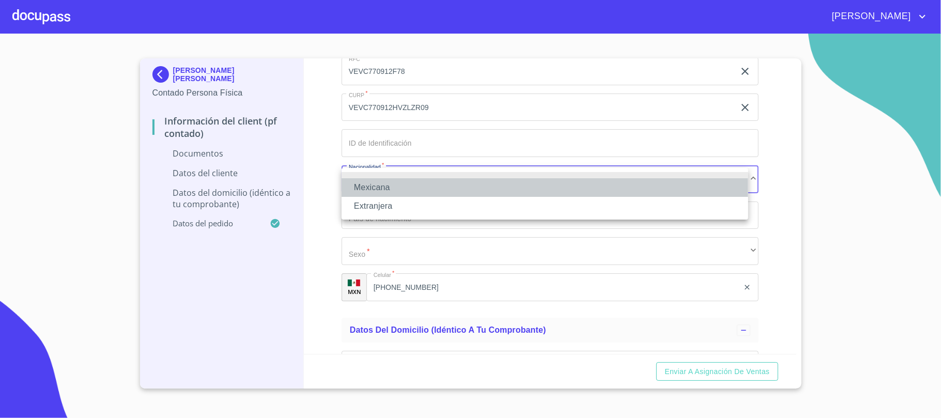
click at [439, 185] on li "Mexicana" at bounding box center [545, 187] width 407 height 19
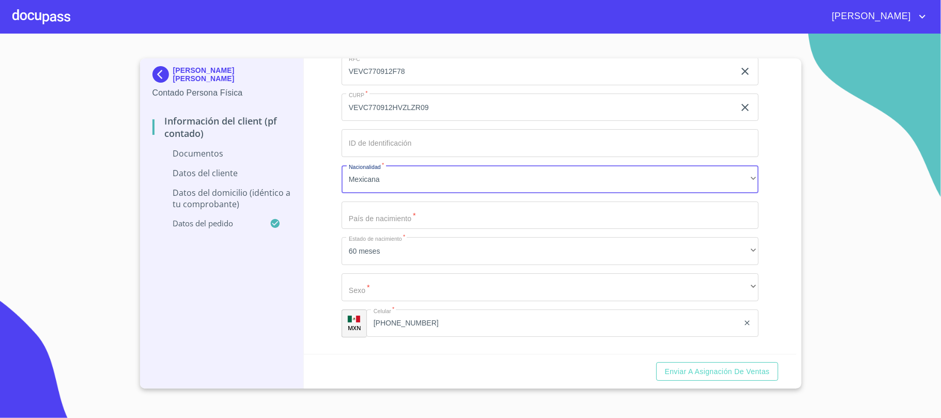
click at [420, 216] on input "Documento de identificación.   *" at bounding box center [550, 216] width 417 height 28
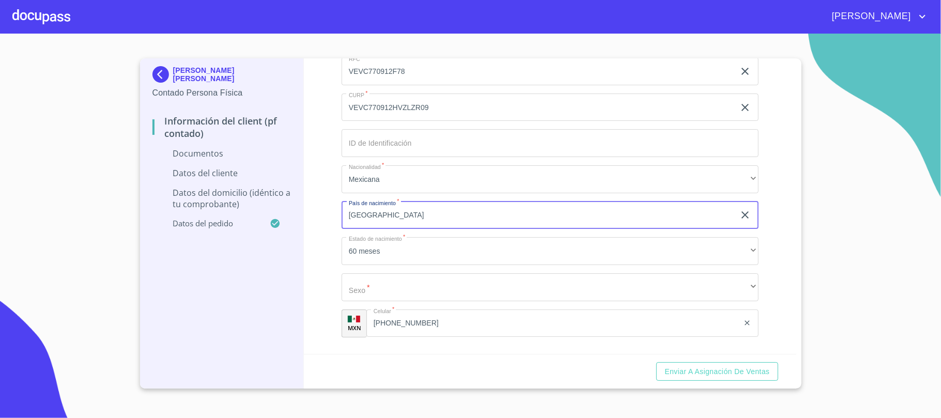
type input "MEXICO"
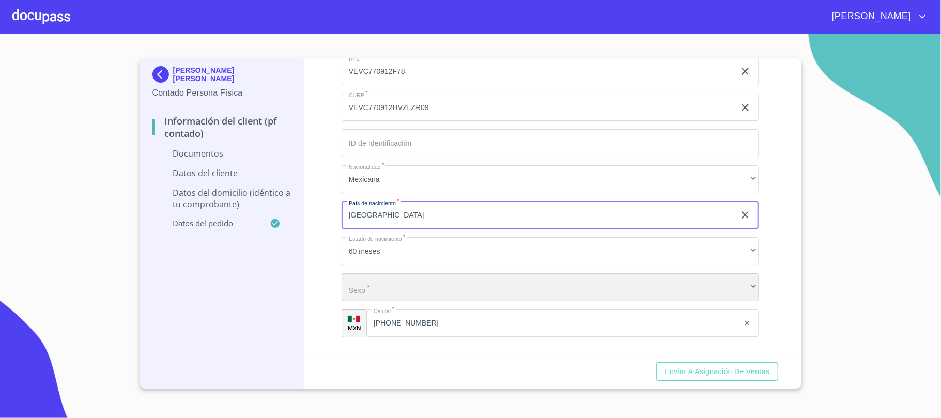
click at [364, 287] on div "​" at bounding box center [550, 287] width 417 height 28
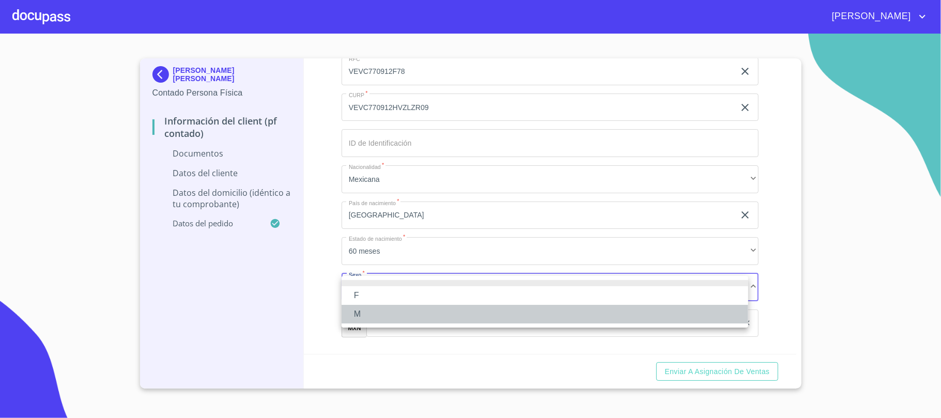
click at [364, 313] on li "M" at bounding box center [545, 314] width 407 height 19
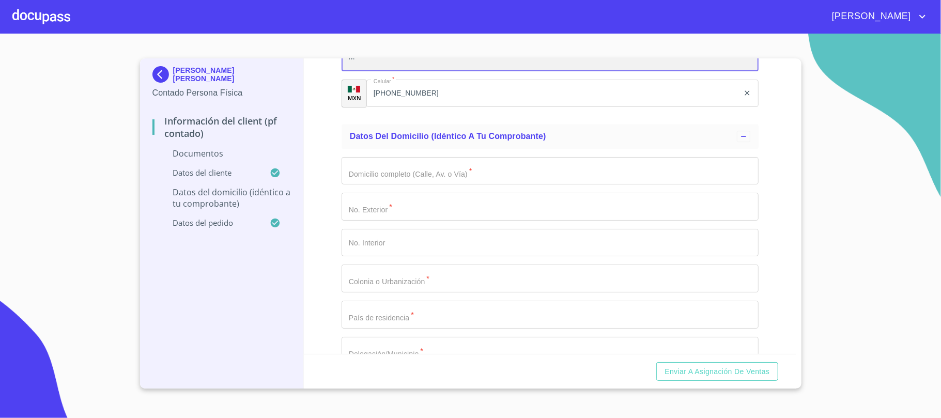
scroll to position [2067, 0]
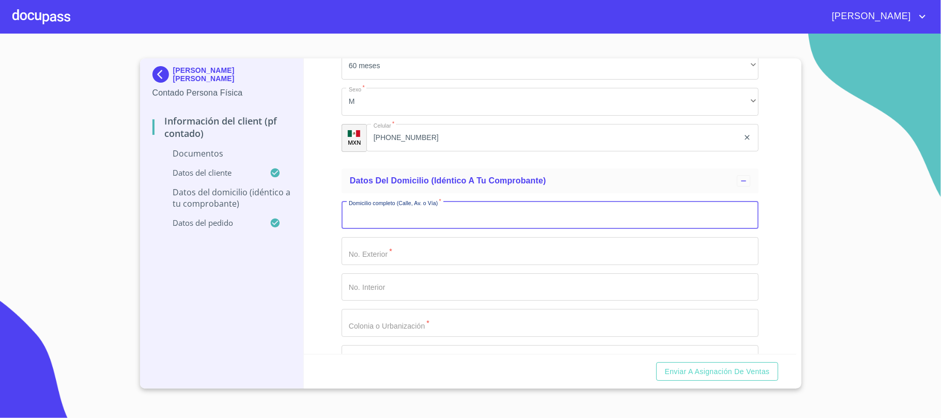
click at [499, 214] on input "Documento de identificación.   *" at bounding box center [550, 216] width 417 height 28
type input "C LOMAS DE MAIPO PONIENTE"
click at [511, 249] on input "Documento de identificación.   *" at bounding box center [550, 251] width 417 height 28
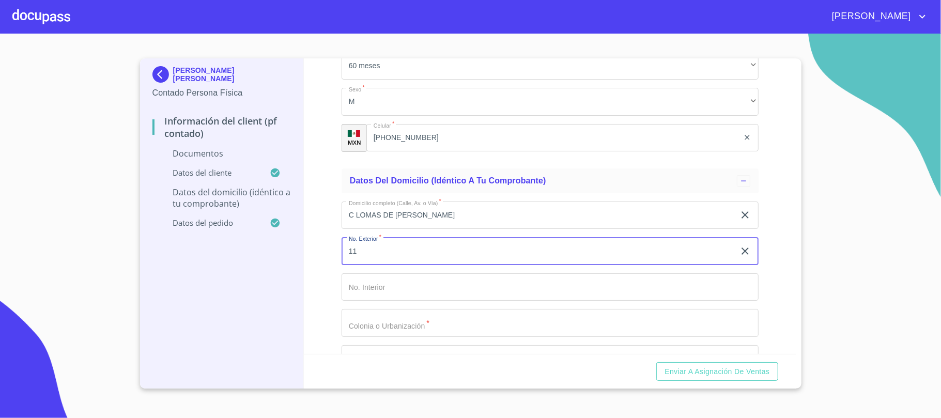
type input "11"
click at [505, 321] on input "Documento de identificación.   *" at bounding box center [550, 323] width 417 height 28
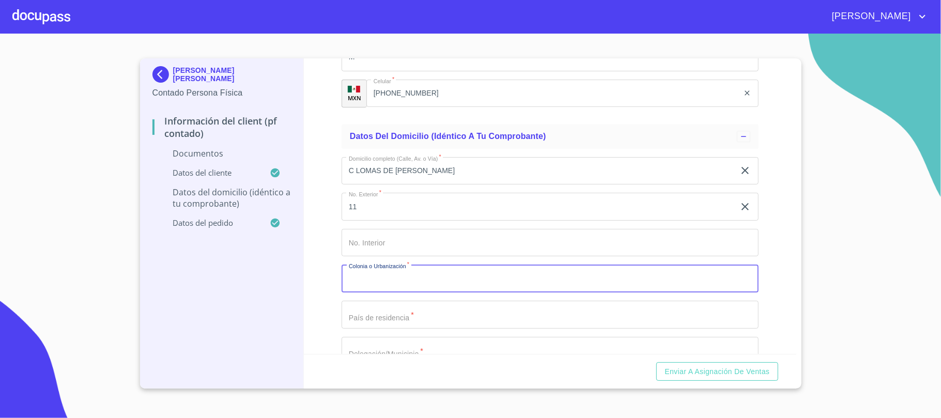
scroll to position [2136, 0]
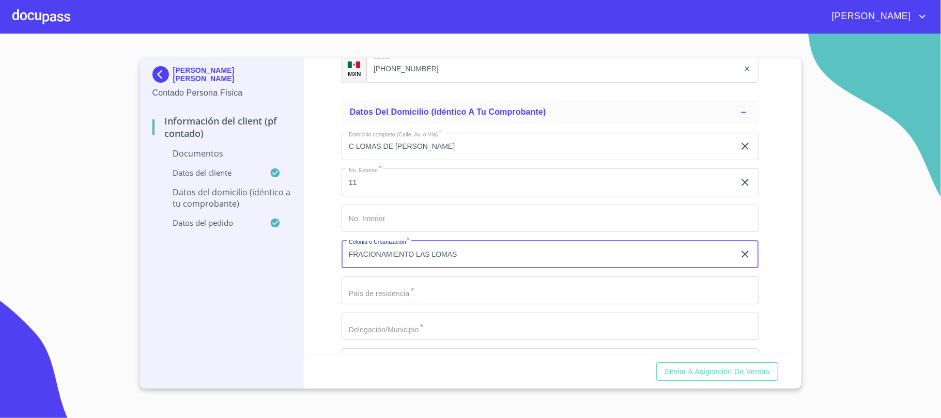
type input "FRACIONAMIENTO LAS LOMAS"
click at [433, 296] on input "Documento de identificación.   *" at bounding box center [550, 291] width 417 height 28
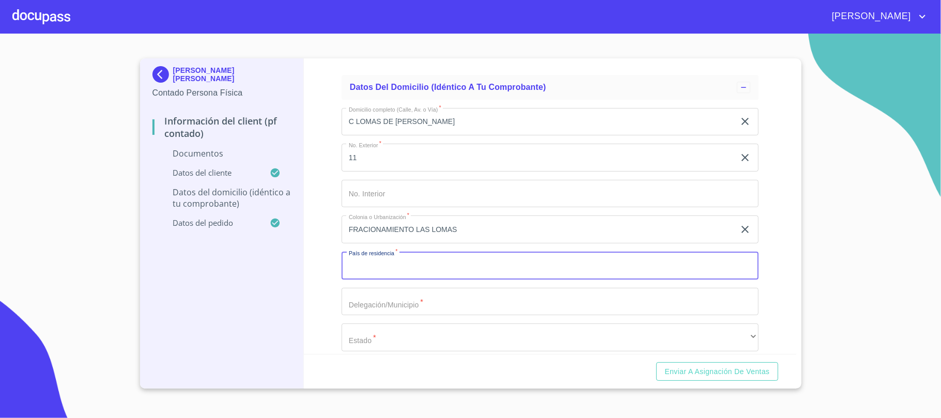
scroll to position [2205, 0]
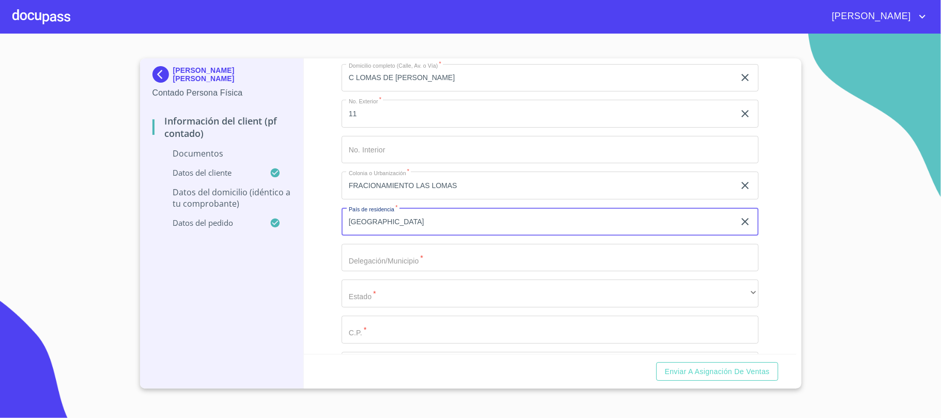
type input "MEXICO"
click at [390, 259] on input "Documento de identificación.   *" at bounding box center [550, 258] width 417 height 28
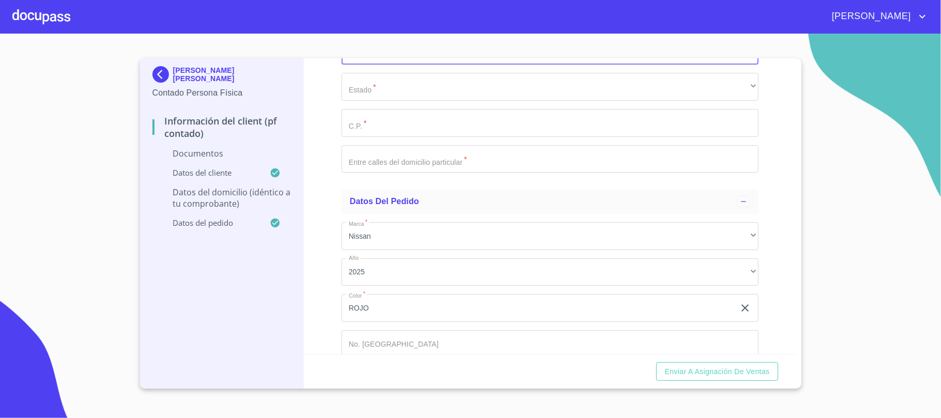
scroll to position [2343, 0]
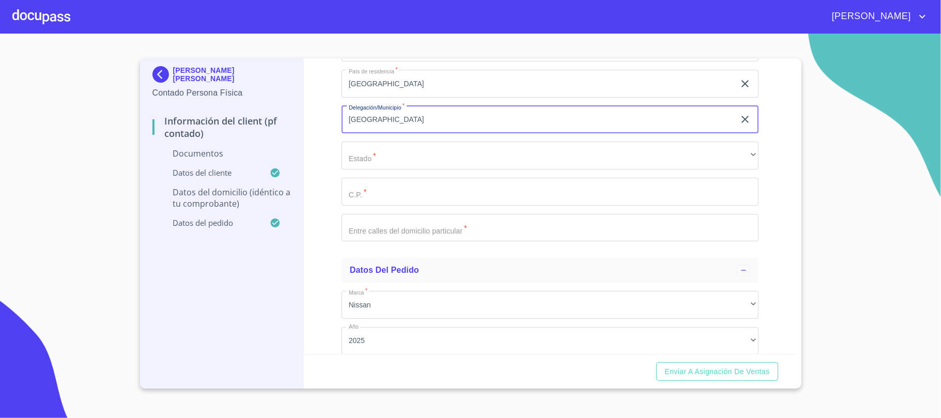
type input "GUADALAJARA"
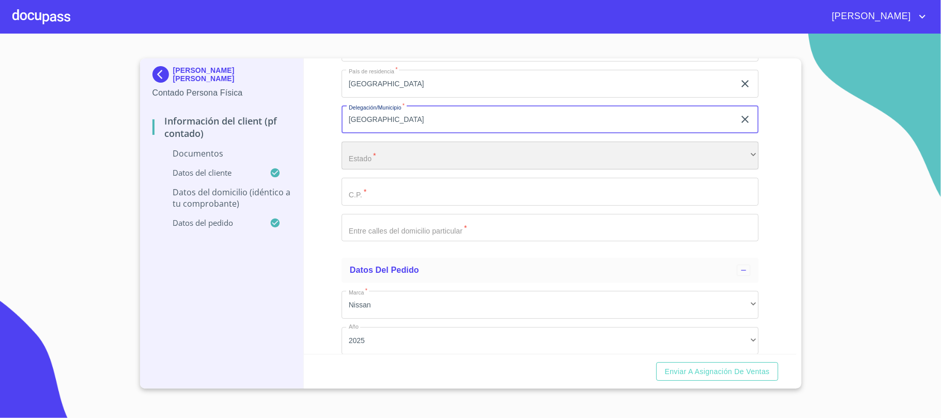
click at [437, 148] on div "​" at bounding box center [550, 156] width 417 height 28
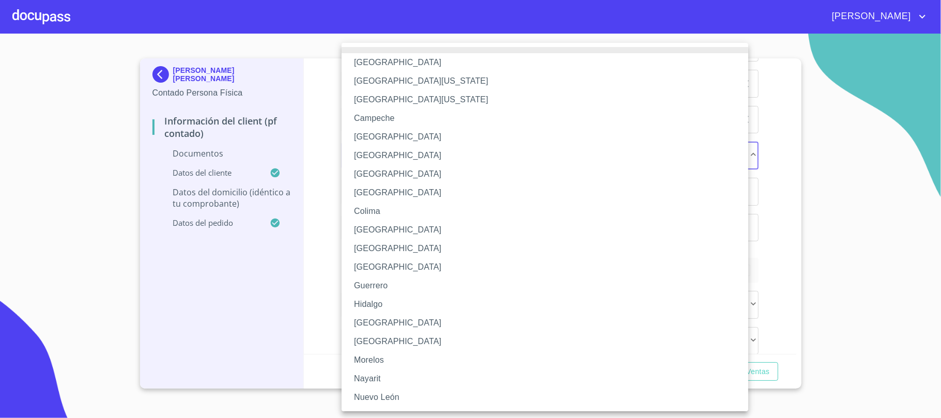
click at [379, 317] on li "Jalisco" at bounding box center [550, 323] width 417 height 19
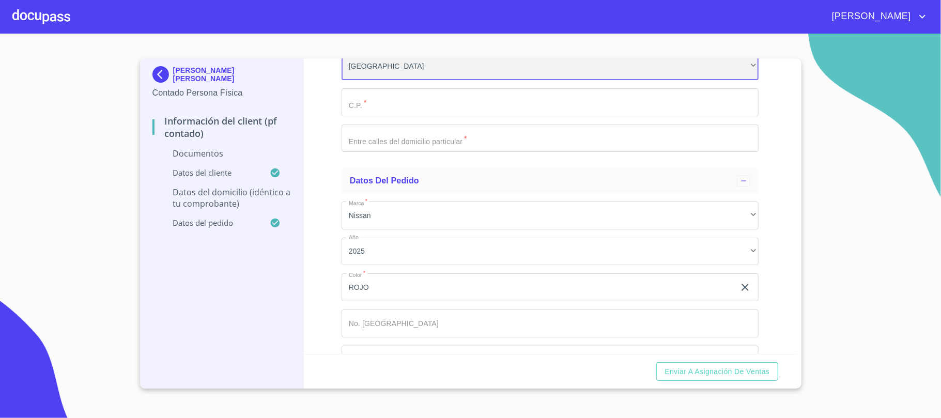
scroll to position [2465, 0]
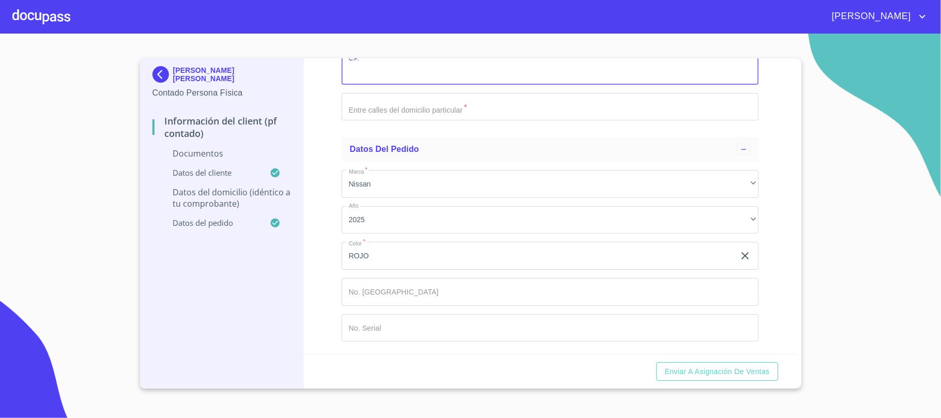
click at [414, 71] on input "Documento de identificación.   *" at bounding box center [550, 71] width 417 height 28
type input "45870"
click at [431, 108] on input "Documento de identificación.   *" at bounding box center [550, 107] width 417 height 28
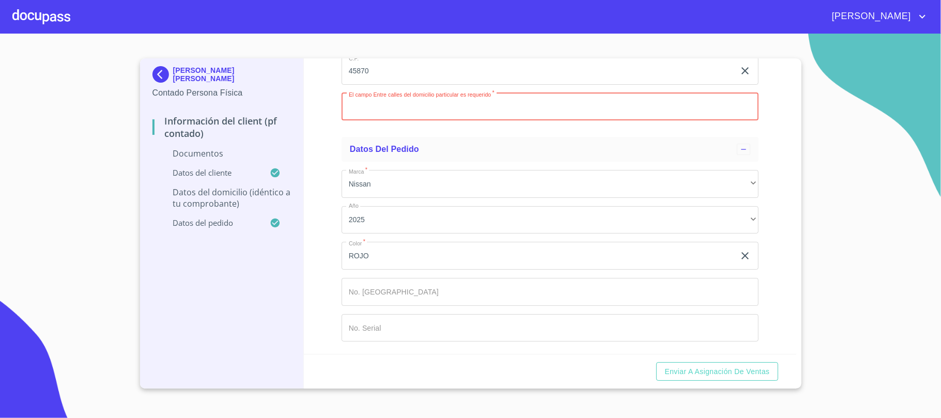
click at [427, 110] on input "Documento de identificación.   *" at bounding box center [550, 107] width 417 height 28
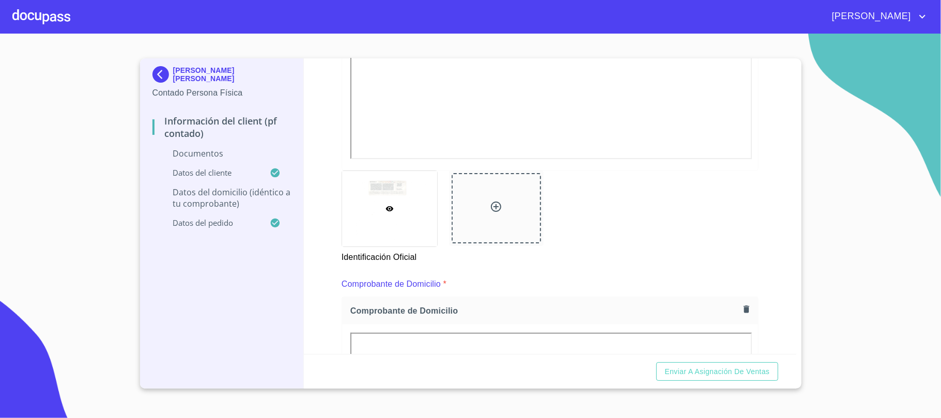
scroll to position [413, 0]
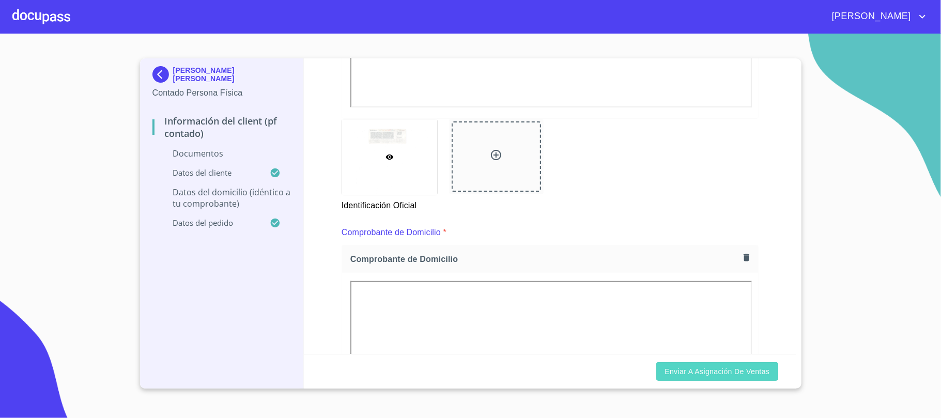
type input "CERRADA"
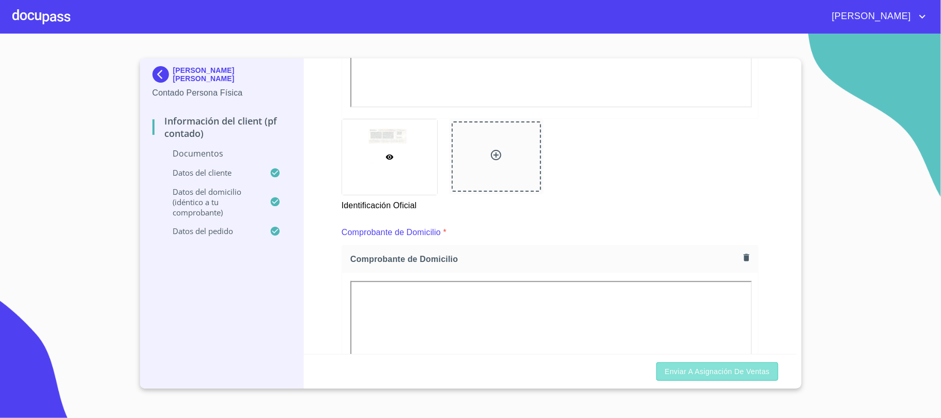
click at [740, 375] on span "Enviar a Asignación de Ventas" at bounding box center [717, 371] width 105 height 13
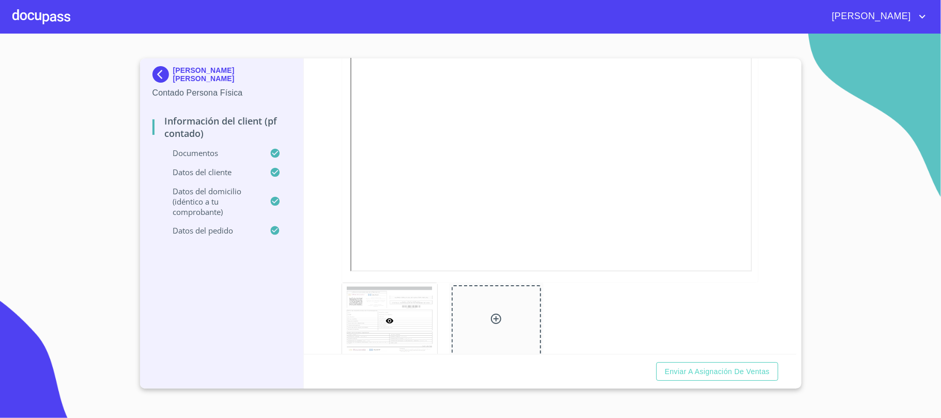
scroll to position [1654, 0]
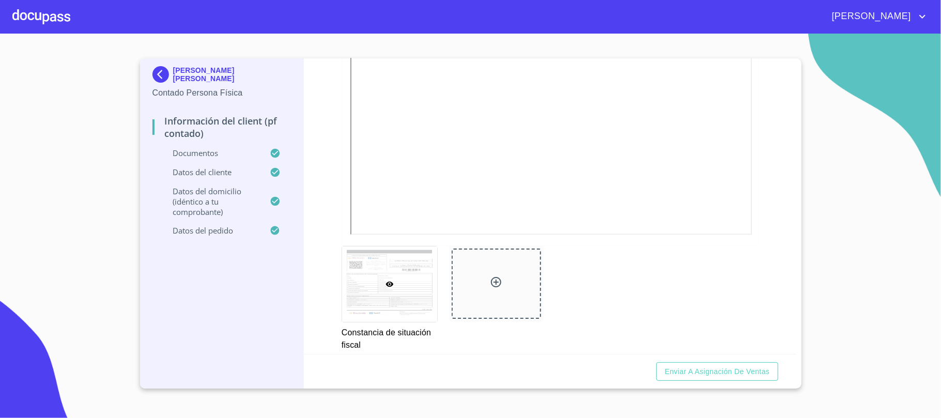
click at [851, 257] on section "CARLOS VELAZQUEZ VAZQUEZ Contado Persona Física Información del Client (PF cont…" at bounding box center [470, 226] width 941 height 385
click at [750, 373] on span "Enviar a Asignación de Ventas" at bounding box center [717, 371] width 105 height 13
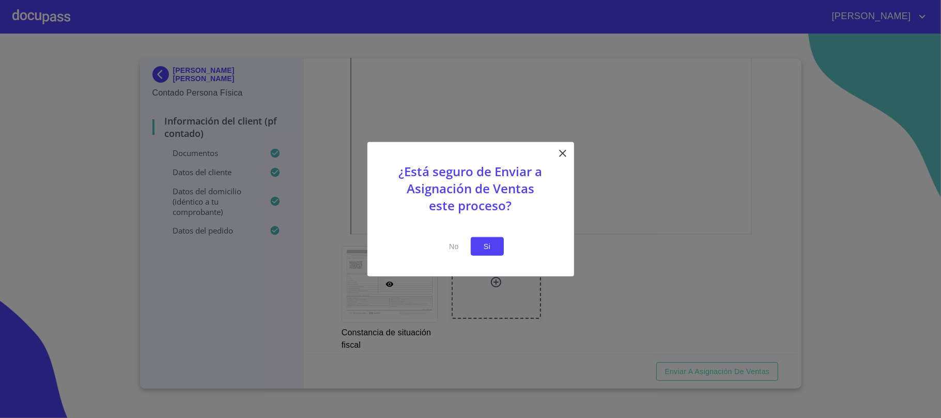
click at [490, 243] on span "Si" at bounding box center [487, 246] width 17 height 13
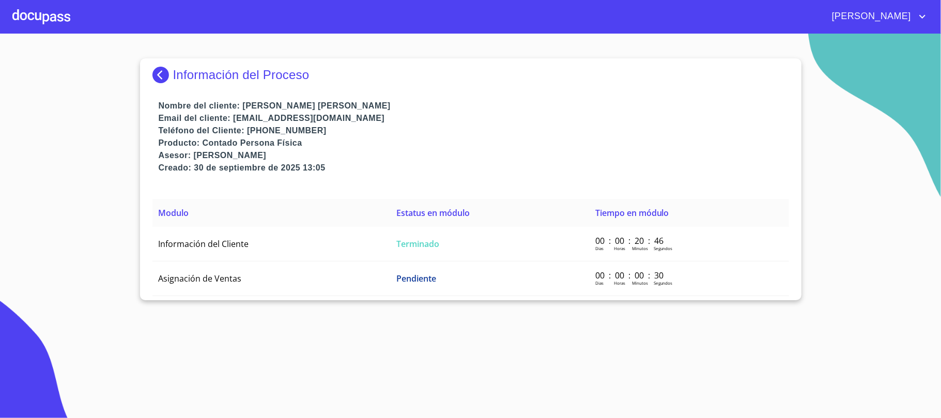
click at [38, 18] on div at bounding box center [41, 16] width 58 height 33
